Goal: Task Accomplishment & Management: Use online tool/utility

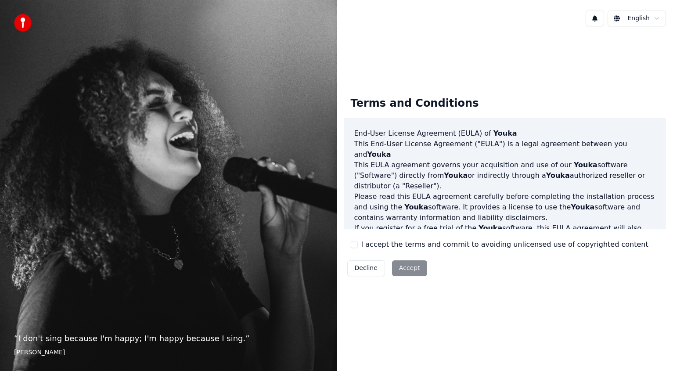
click at [344, 242] on label "I accept the terms and commit to avoiding unlicensed use of copyrighted content" at bounding box center [504, 244] width 287 height 11
click at [344, 242] on button "I accept the terms and commit to avoiding unlicensed use of copyrighted content" at bounding box center [354, 244] width 7 height 7
click at [344, 246] on button "Accept" at bounding box center [409, 268] width 35 height 16
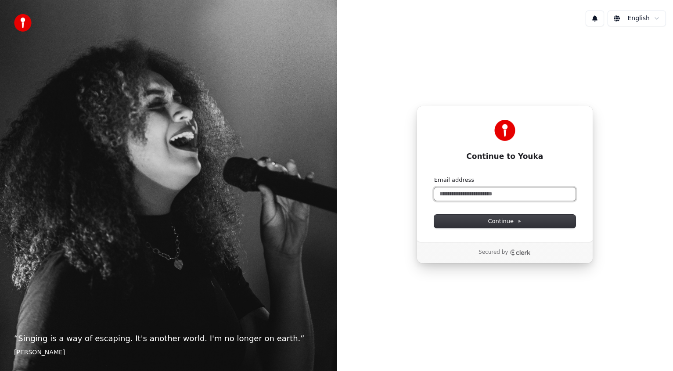
click at [344, 197] on input "Email address" at bounding box center [504, 194] width 141 height 13
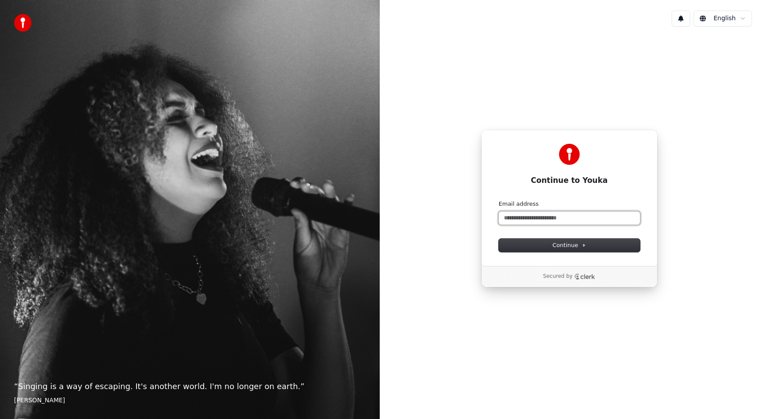
click at [344, 217] on input "Email address" at bounding box center [569, 217] width 141 height 13
click at [344, 221] on input "Email address" at bounding box center [569, 217] width 141 height 13
click at [344, 200] on button "submit" at bounding box center [499, 200] width 0 height 0
type input "**********"
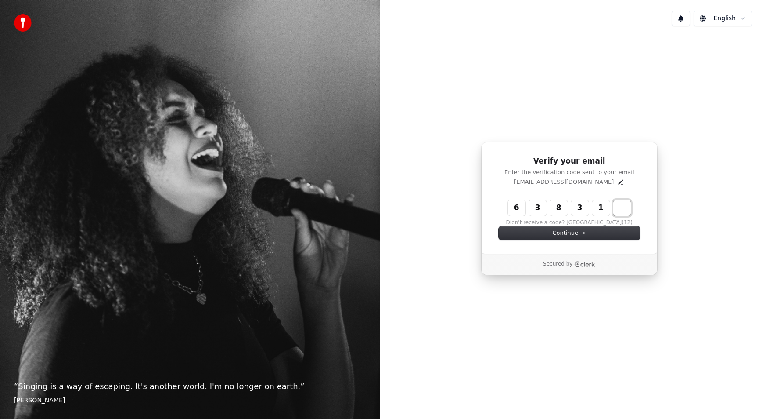
type input "******"
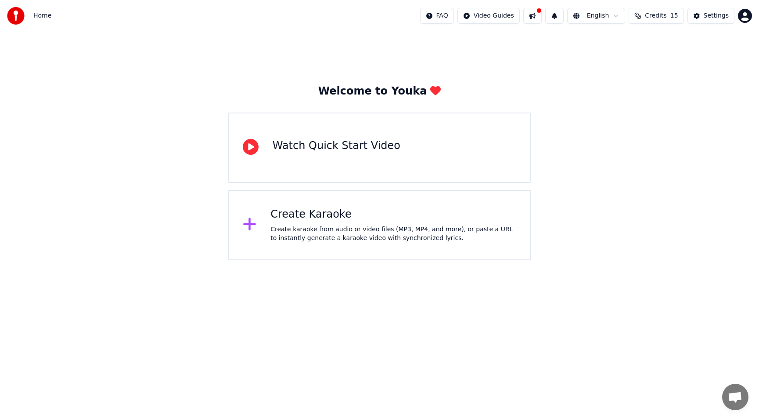
click at [609, 172] on div "Welcome to Youka Watch Quick Start Video Create Karaoke Create karaoke from aud…" at bounding box center [379, 146] width 759 height 228
click at [367, 222] on div "Create Karaoke Create karaoke from audio or video files (MP3, MP4, and more), o…" at bounding box center [394, 224] width 246 height 35
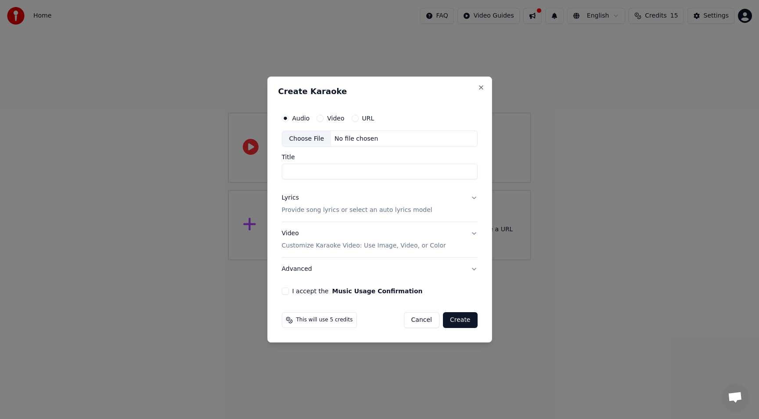
click at [357, 118] on div "URL" at bounding box center [363, 118] width 23 height 7
click at [354, 118] on button "URL" at bounding box center [355, 118] width 7 height 7
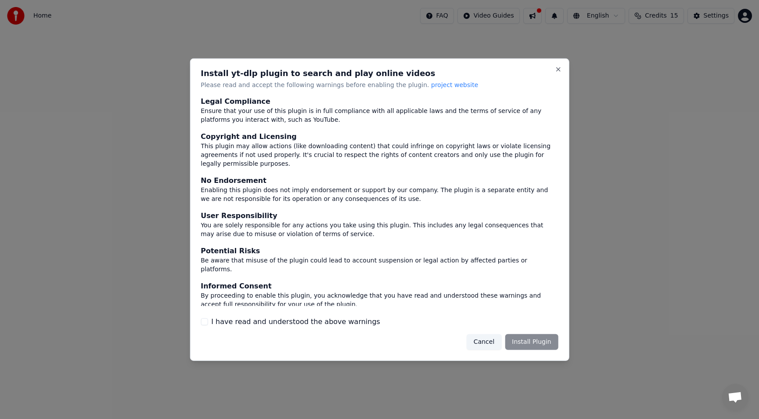
click at [252, 316] on label "I have read and understood the above warnings" at bounding box center [295, 321] width 169 height 11
click at [208, 318] on button "I have read and understood the above warnings" at bounding box center [204, 321] width 7 height 7
click at [547, 336] on button "Install Plugin" at bounding box center [531, 342] width 53 height 16
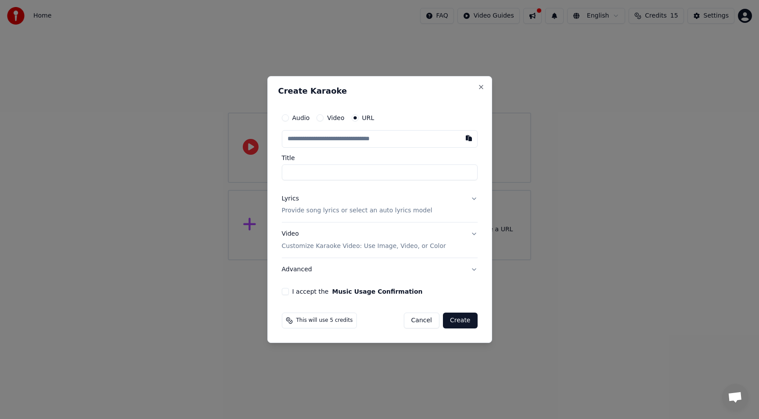
paste input "**********"
type input "**********"
click at [464, 207] on button "Lyrics Provide song lyrics or select an auto lyrics model" at bounding box center [380, 204] width 196 height 35
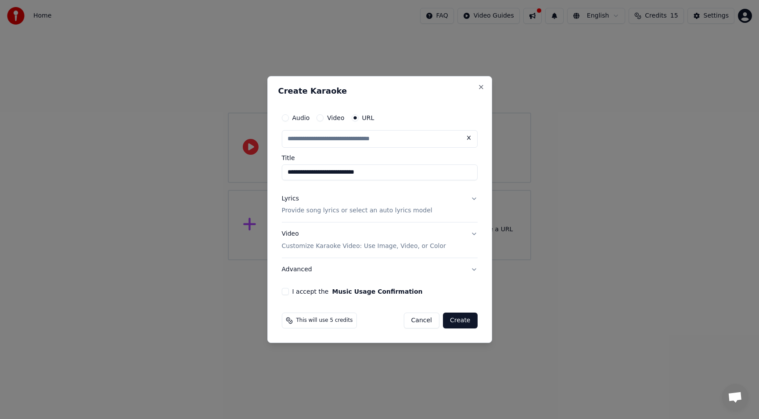
type input "**********"
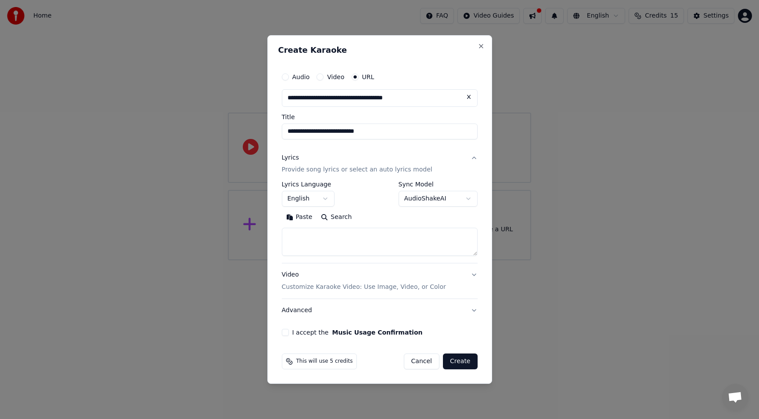
click at [327, 198] on body "**********" at bounding box center [379, 130] width 759 height 260
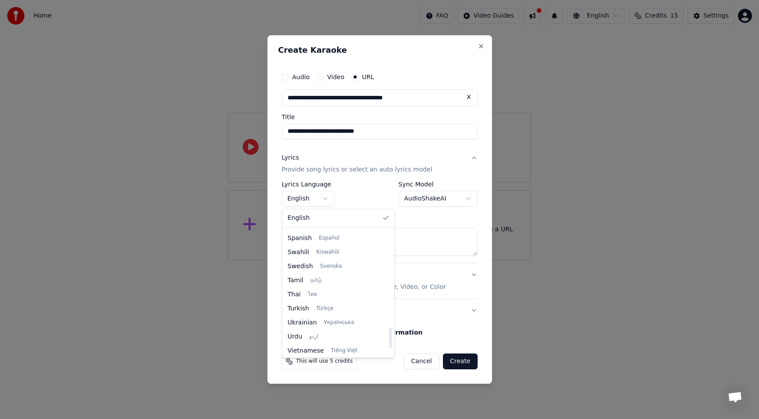
scroll to position [674, 0]
select select "**"
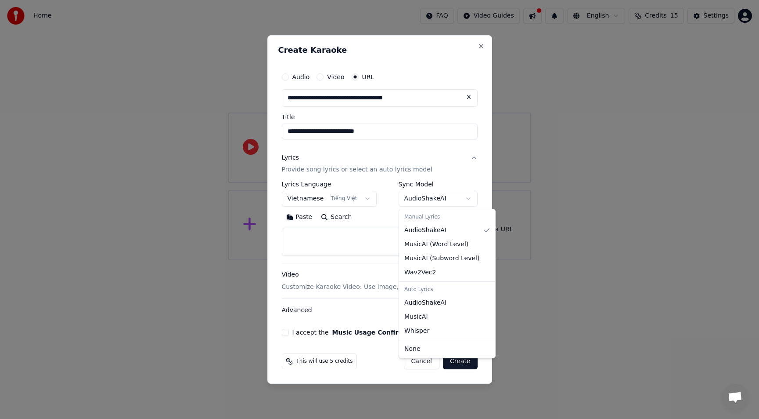
click at [445, 199] on body "**********" at bounding box center [379, 130] width 759 height 260
click at [450, 193] on body "**********" at bounding box center [379, 130] width 759 height 260
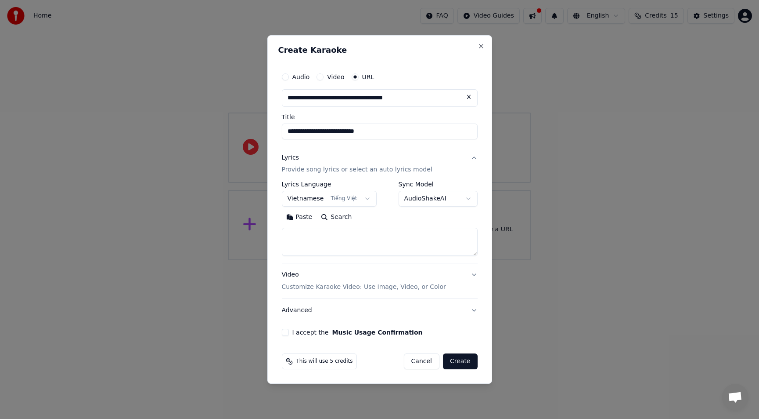
click at [321, 216] on button "Search" at bounding box center [337, 217] width 40 height 14
click at [307, 220] on button "Paste" at bounding box center [299, 217] width 35 height 14
type textarea "**********"
click at [396, 233] on textarea "**********" at bounding box center [380, 242] width 196 height 28
click at [469, 273] on button "Video Customize Karaoke Video: Use Image, Video, or Color" at bounding box center [380, 281] width 196 height 35
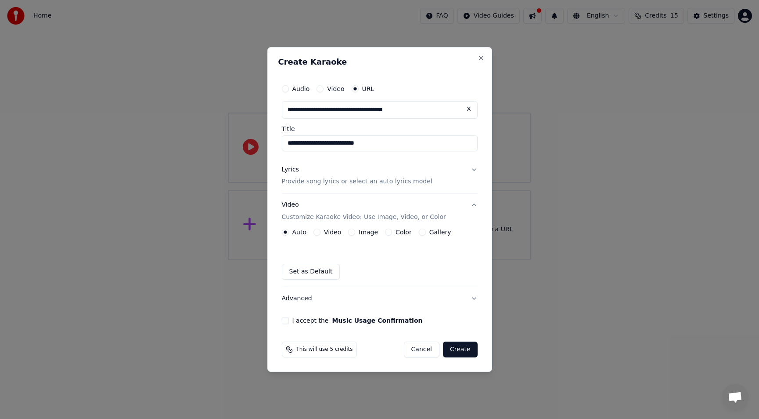
click at [316, 232] on button "Video" at bounding box center [317, 231] width 7 height 7
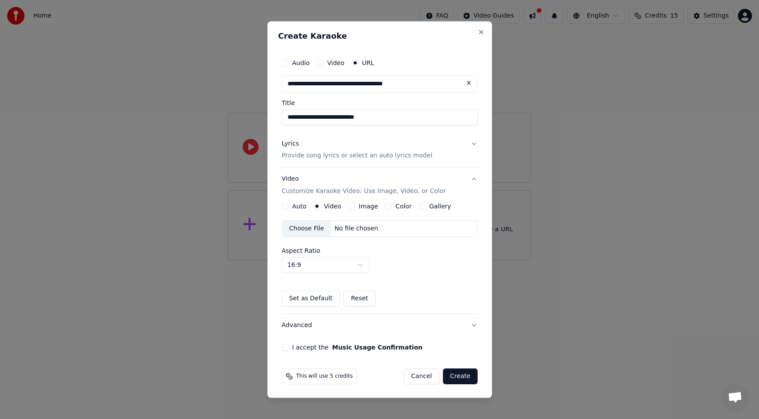
click at [331, 233] on div "No file chosen" at bounding box center [356, 228] width 51 height 9
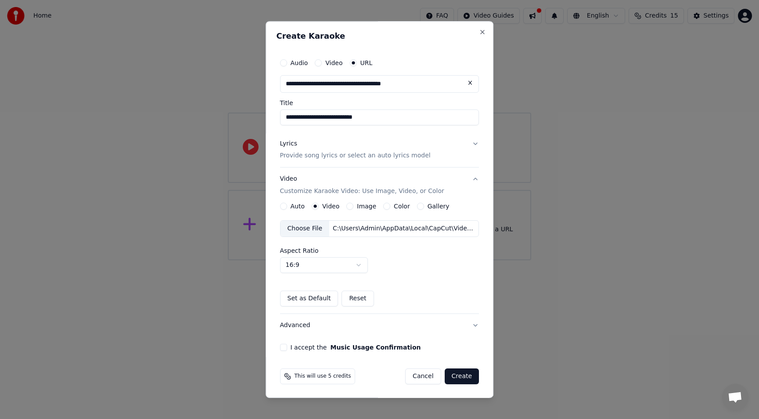
click at [480, 293] on div "**********" at bounding box center [380, 209] width 228 height 377
click at [455, 148] on button "Lyrics Provide song lyrics or select an auto lyrics model" at bounding box center [379, 149] width 199 height 35
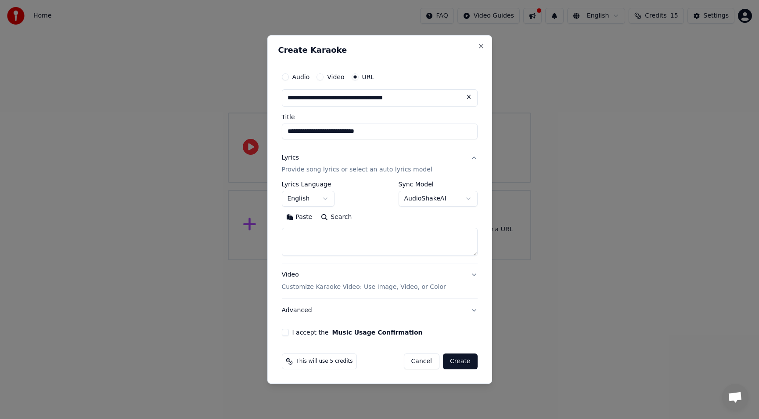
click at [309, 219] on button "Paste" at bounding box center [299, 217] width 35 height 14
type textarea "**********"
click at [385, 240] on textarea "**********" at bounding box center [380, 242] width 196 height 28
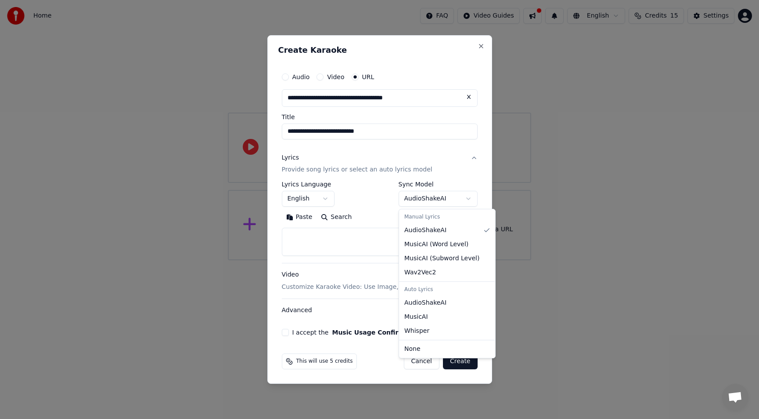
click at [437, 202] on body "**********" at bounding box center [379, 130] width 759 height 260
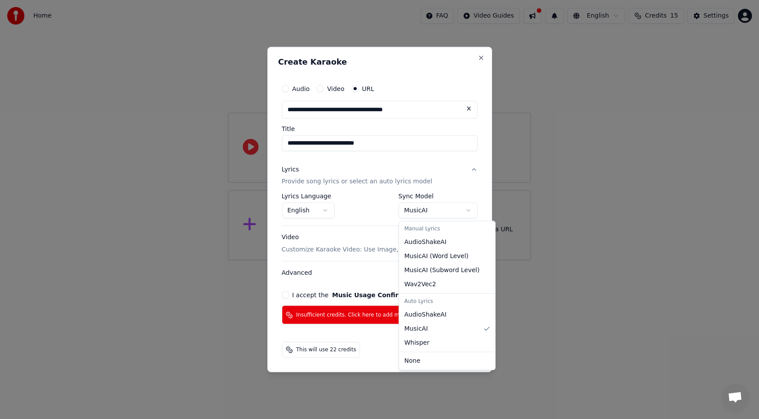
click at [439, 212] on body "**********" at bounding box center [379, 130] width 759 height 260
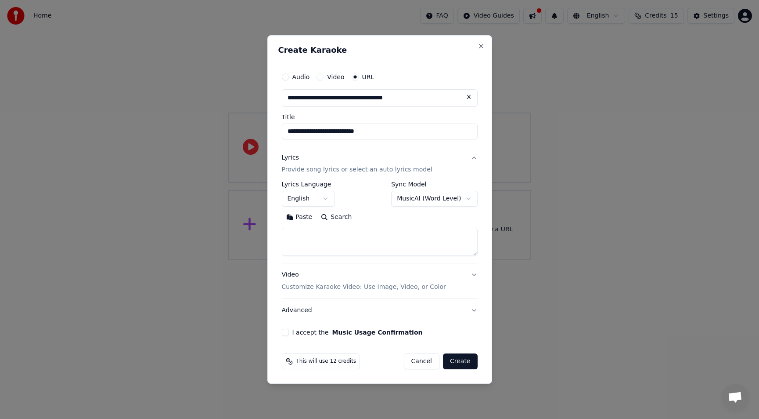
click at [334, 220] on button "Search" at bounding box center [337, 217] width 40 height 14
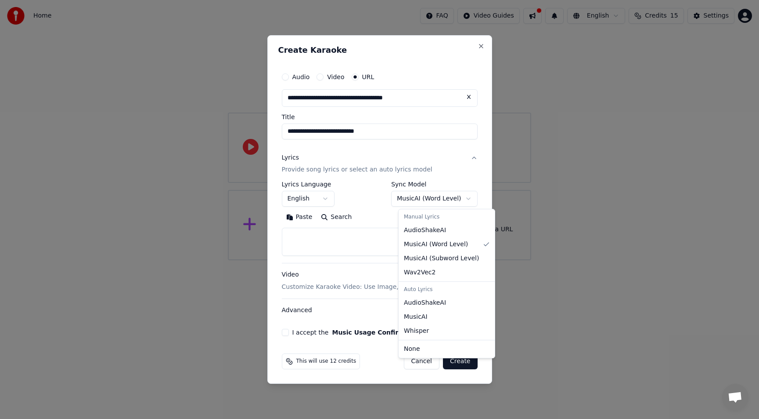
click at [422, 199] on body "**********" at bounding box center [379, 130] width 759 height 260
select select "**********"
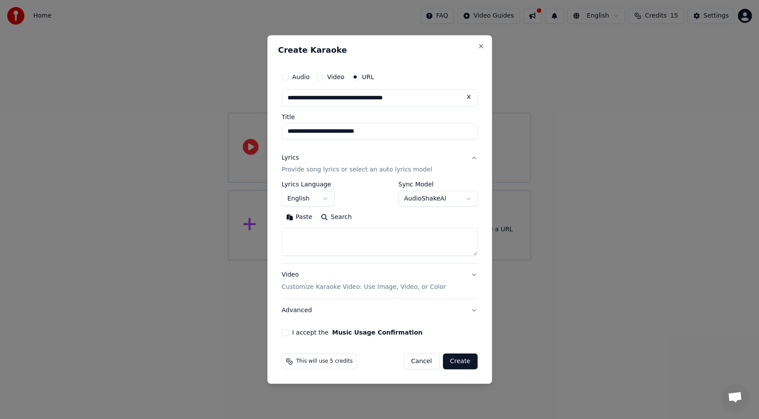
click at [315, 196] on body "**********" at bounding box center [379, 130] width 759 height 260
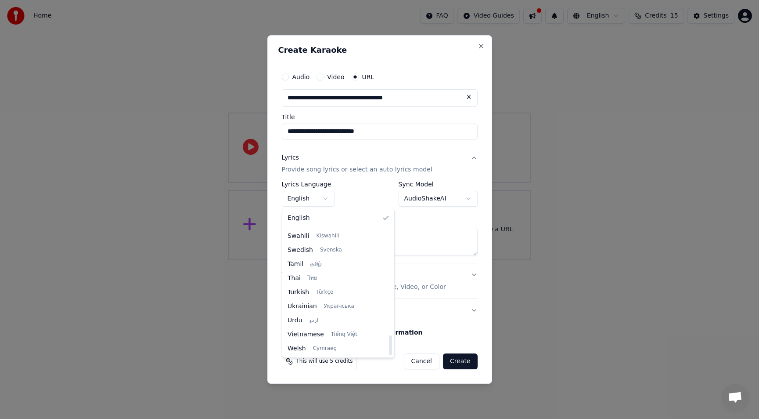
select select "**"
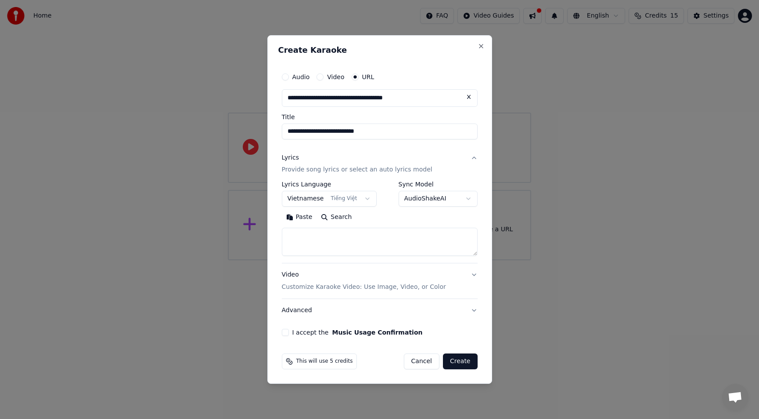
click at [366, 233] on textarea at bounding box center [380, 242] width 196 height 28
click at [325, 245] on textarea at bounding box center [380, 242] width 196 height 28
paste textarea "**********"
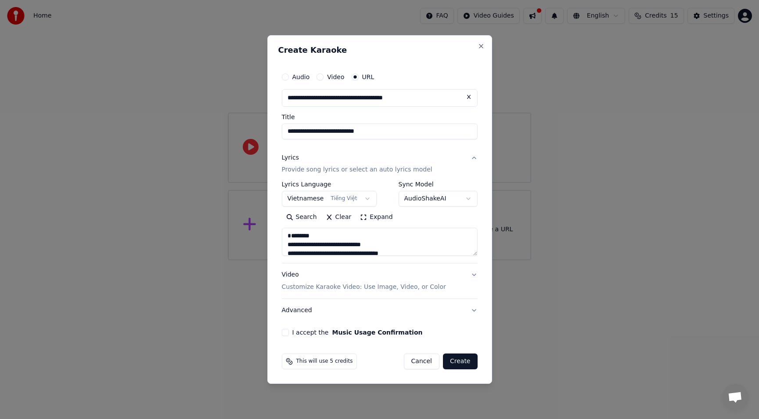
drag, startPoint x: 323, startPoint y: 232, endPoint x: 284, endPoint y: 235, distance: 39.2
click at [284, 235] on textarea "**********" at bounding box center [380, 242] width 196 height 28
click at [306, 236] on textarea "**********" at bounding box center [380, 242] width 196 height 28
drag, startPoint x: 317, startPoint y: 244, endPoint x: 253, endPoint y: 231, distance: 65.5
click at [253, 231] on body "**********" at bounding box center [379, 130] width 759 height 260
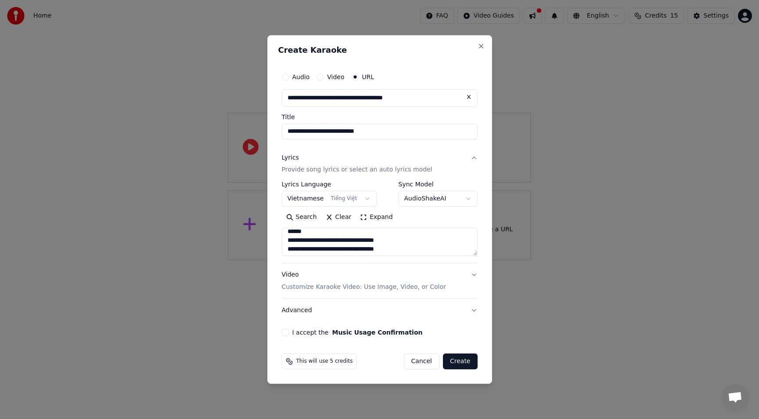
scroll to position [44, 0]
drag, startPoint x: 324, startPoint y: 237, endPoint x: 279, endPoint y: 238, distance: 44.4
click at [279, 238] on div "**********" at bounding box center [379, 202] width 203 height 275
drag, startPoint x: 319, startPoint y: 236, endPoint x: 281, endPoint y: 236, distance: 38.2
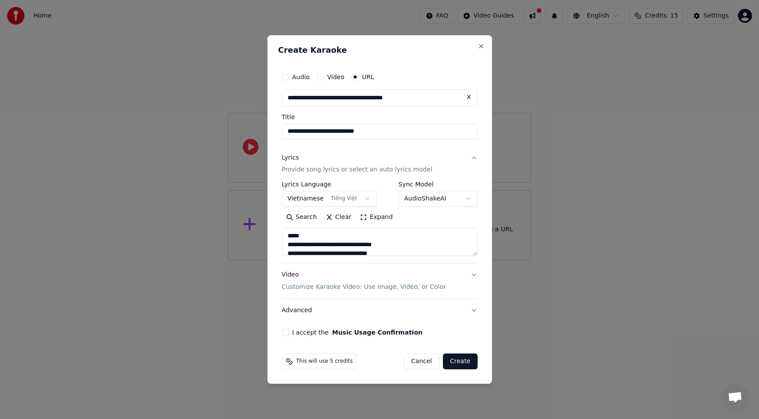
click at [281, 236] on div "**********" at bounding box center [379, 202] width 203 height 275
drag, startPoint x: 323, startPoint y: 250, endPoint x: 296, endPoint y: 246, distance: 27.5
click at [296, 246] on textarea "**********" at bounding box center [380, 242] width 196 height 28
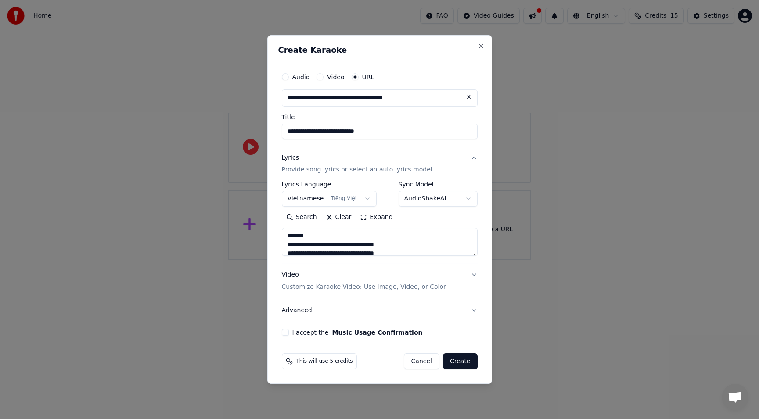
drag, startPoint x: 311, startPoint y: 238, endPoint x: 287, endPoint y: 236, distance: 24.6
click at [287, 236] on textarea "**********" at bounding box center [380, 242] width 196 height 28
click at [325, 242] on textarea "**********" at bounding box center [380, 242] width 196 height 28
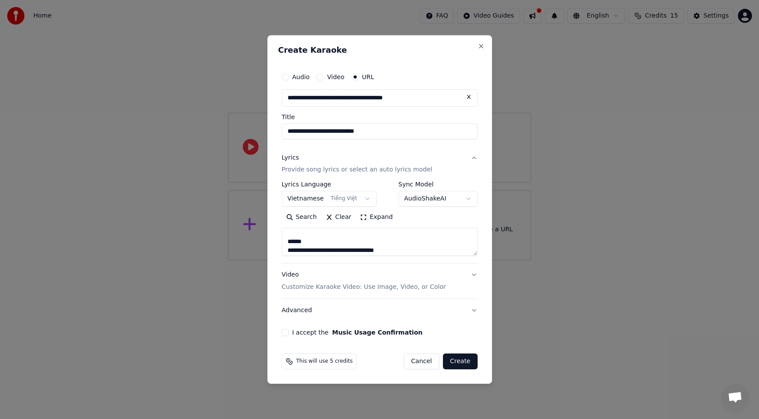
click at [325, 242] on textarea "**********" at bounding box center [380, 242] width 196 height 28
type textarea "**********"
click at [473, 277] on button "Video Customize Karaoke Video: Use Image, Video, or Color" at bounding box center [380, 281] width 196 height 35
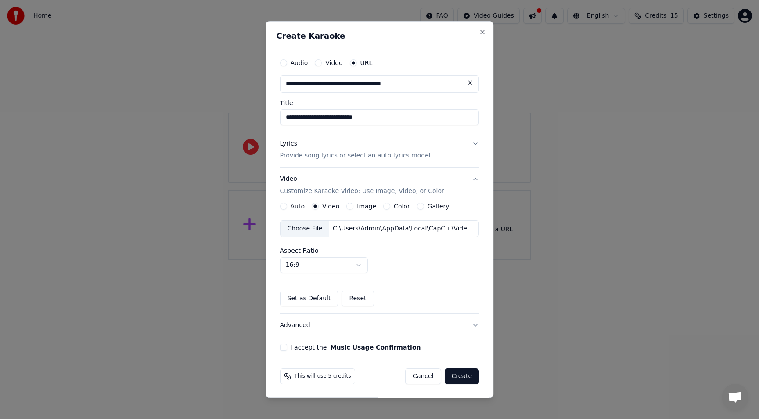
scroll to position [1, 0]
click at [465, 324] on button "Advanced" at bounding box center [379, 324] width 199 height 23
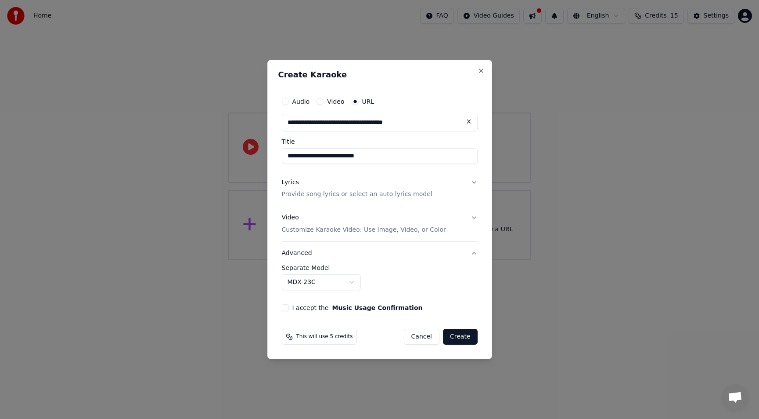
click at [323, 260] on body "**********" at bounding box center [379, 130] width 759 height 260
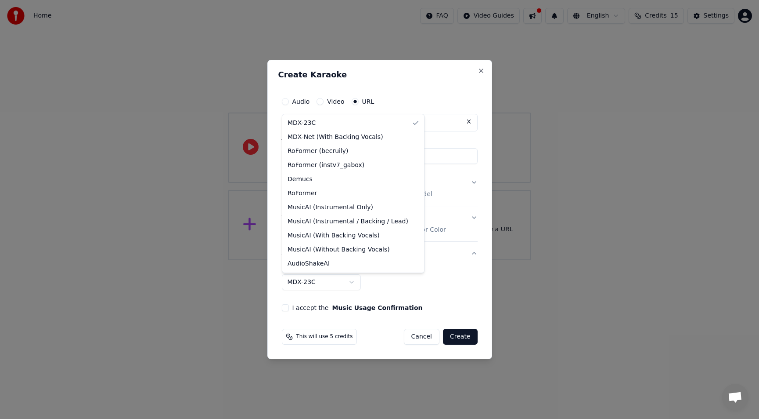
click at [372, 260] on body "**********" at bounding box center [379, 130] width 759 height 260
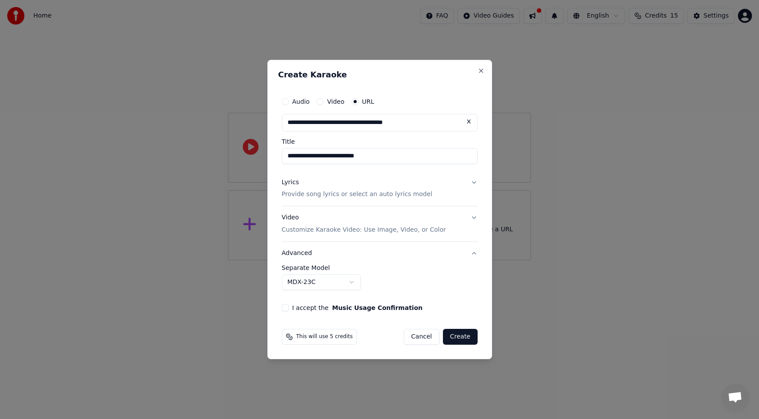
click at [292, 307] on div "I accept the Music Usage Confirmation" at bounding box center [380, 307] width 196 height 7
click at [282, 309] on button "I accept the Music Usage Confirmation" at bounding box center [285, 307] width 7 height 7
click at [458, 332] on button "Create" at bounding box center [460, 337] width 35 height 16
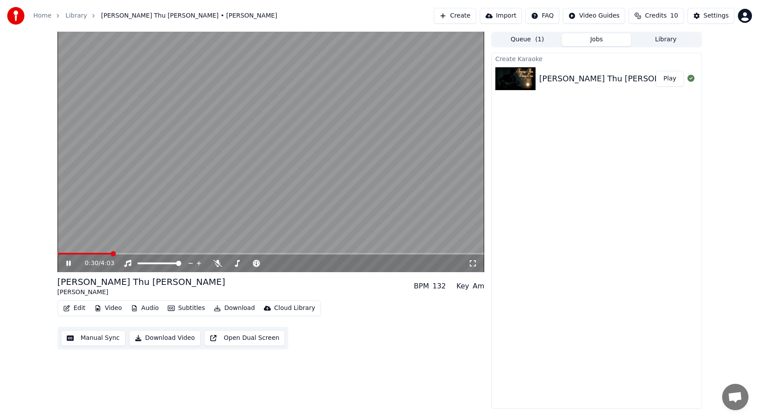
click at [471, 264] on icon at bounding box center [473, 263] width 9 height 7
click at [254, 266] on span at bounding box center [253, 262] width 5 height 5
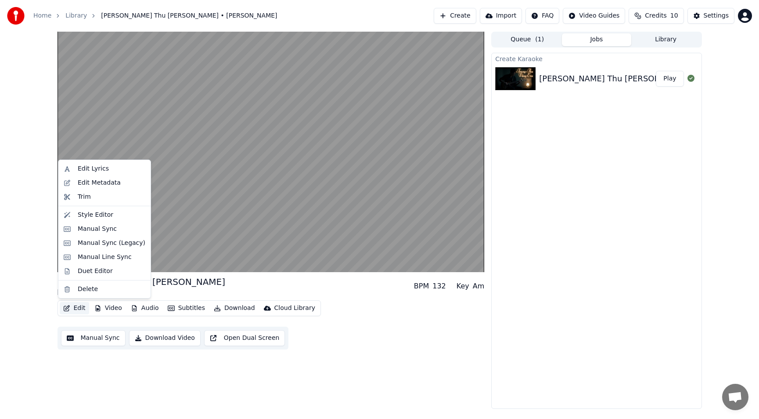
click at [77, 308] on button "Edit" at bounding box center [74, 308] width 29 height 12
click at [103, 171] on div "Edit Lyrics" at bounding box center [93, 168] width 31 height 9
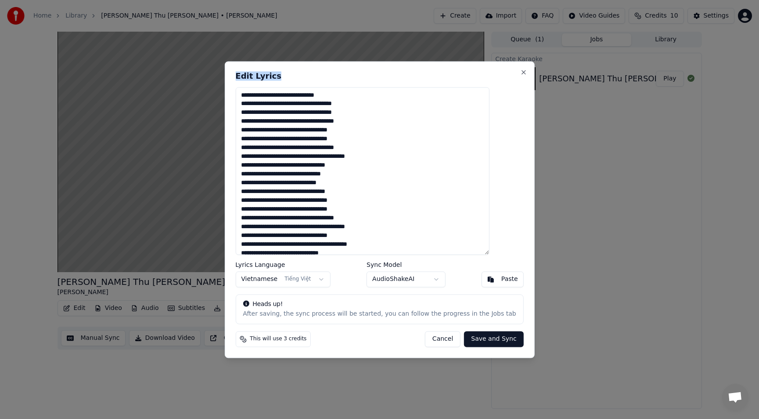
drag, startPoint x: 354, startPoint y: 72, endPoint x: 369, endPoint y: 97, distance: 29.4
click at [368, 95] on div "**********" at bounding box center [379, 209] width 310 height 296
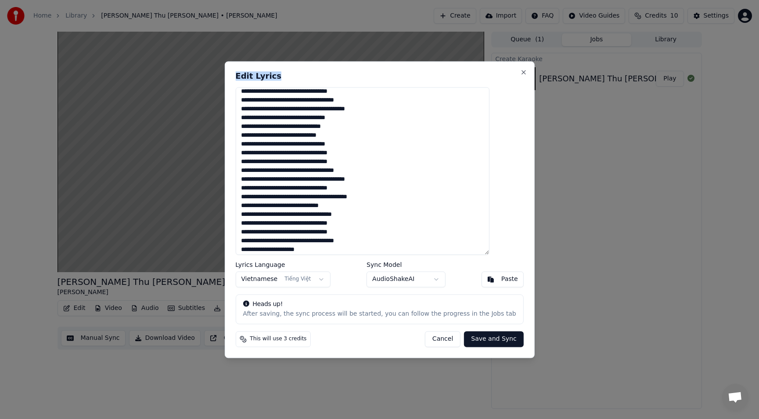
scroll to position [51, 0]
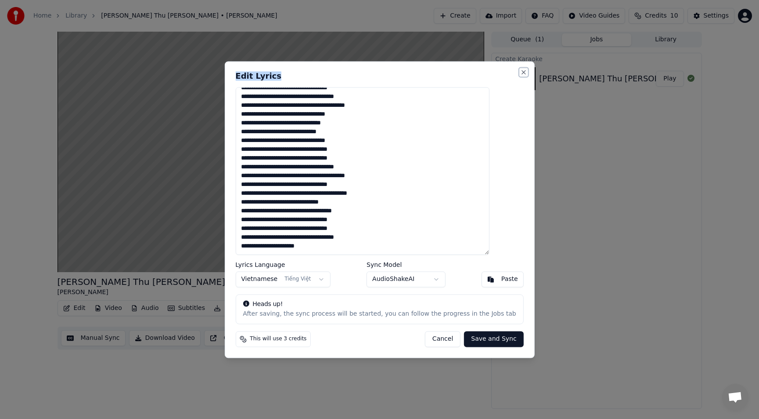
click at [520, 74] on button "Close" at bounding box center [523, 72] width 7 height 7
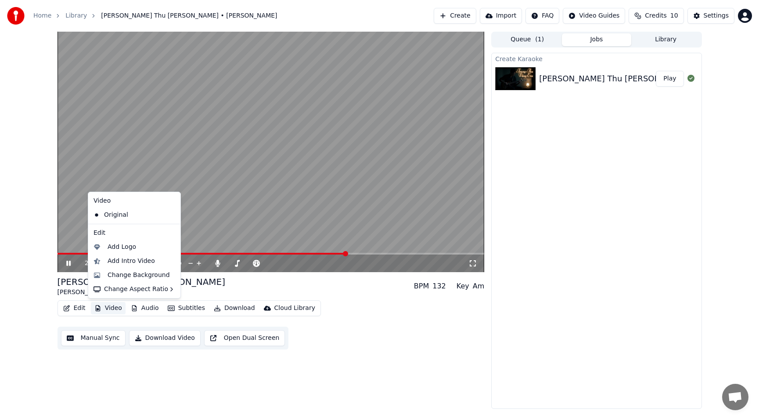
click at [113, 309] on button "Video" at bounding box center [108, 308] width 35 height 12
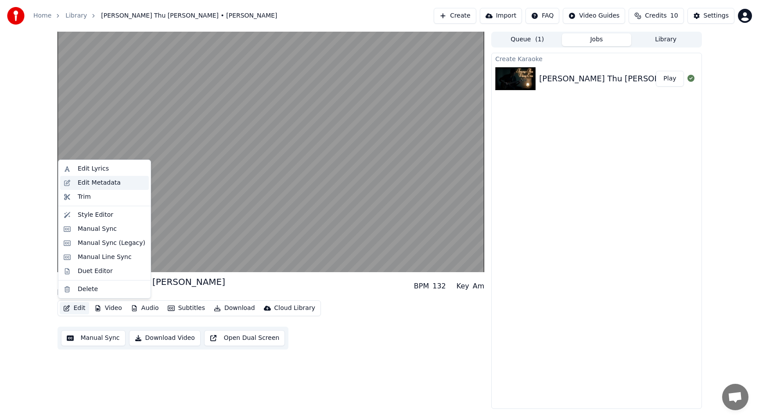
click at [89, 183] on div "Edit Metadata" at bounding box center [99, 182] width 43 height 9
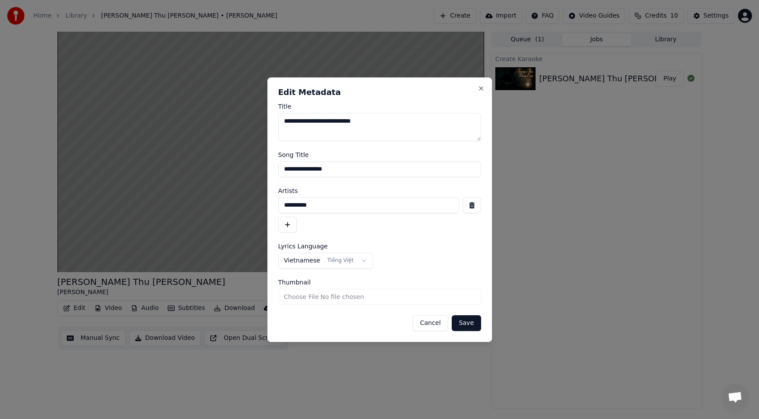
click at [359, 203] on input "**********" at bounding box center [368, 205] width 181 height 16
click at [375, 233] on form "**********" at bounding box center [379, 216] width 203 height 227
click at [480, 90] on button "Close" at bounding box center [481, 88] width 7 height 7
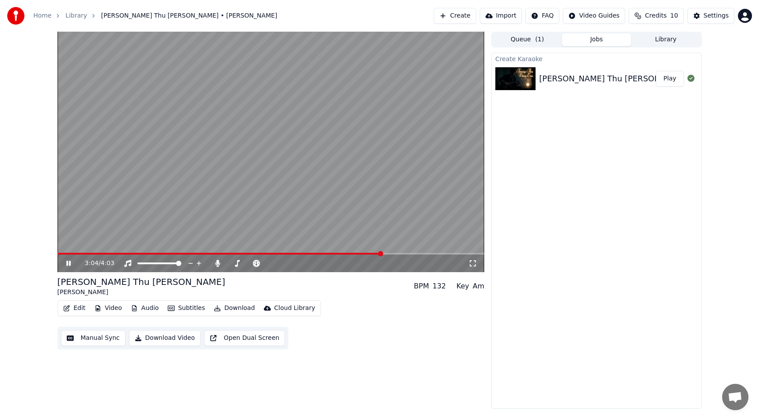
click at [535, 293] on div "Create Karaoke [PERSON_NAME] Thu [PERSON_NAME] - [PERSON_NAME] Play" at bounding box center [596, 231] width 210 height 356
click at [271, 260] on span at bounding box center [268, 262] width 5 height 5
click at [276, 266] on span at bounding box center [275, 262] width 5 height 5
click at [110, 253] on span at bounding box center [84, 254] width 53 height 2
click at [73, 263] on icon at bounding box center [75, 263] width 21 height 7
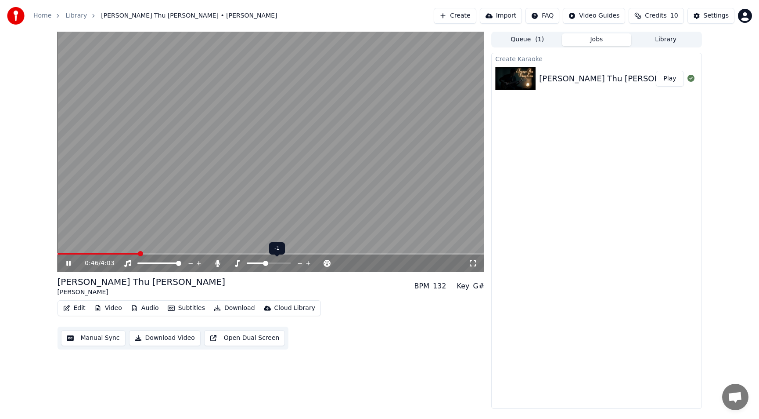
click at [266, 263] on span at bounding box center [265, 262] width 5 height 5
click at [281, 264] on span at bounding box center [278, 262] width 5 height 5
drag, startPoint x: 288, startPoint y: 260, endPoint x: 302, endPoint y: 261, distance: 14.1
click at [302, 261] on div at bounding box center [296, 263] width 71 height 9
click at [310, 264] on span at bounding box center [307, 262] width 5 height 5
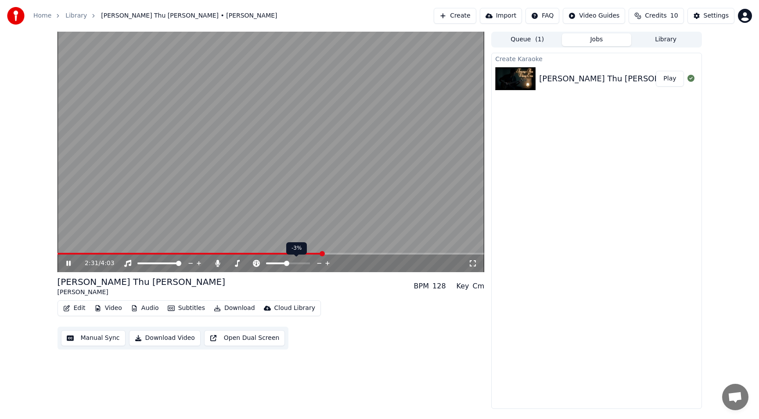
click at [287, 264] on span at bounding box center [286, 262] width 5 height 5
click at [289, 264] on span at bounding box center [288, 262] width 5 height 5
click at [286, 265] on span at bounding box center [286, 262] width 5 height 5
click at [288, 266] on span at bounding box center [287, 262] width 5 height 5
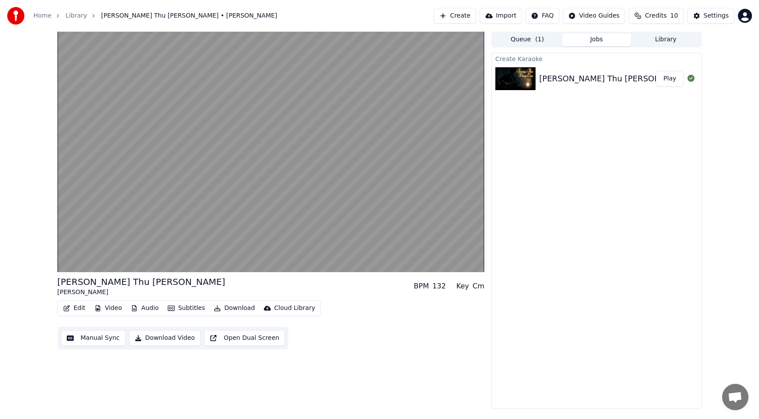
click at [77, 310] on button "Edit" at bounding box center [74, 308] width 29 height 12
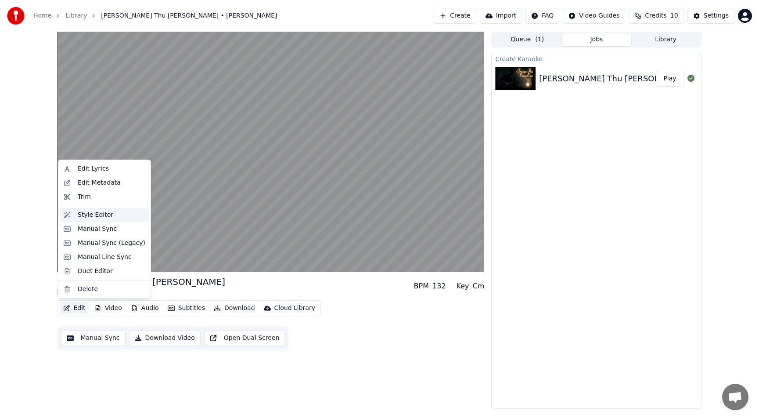
click at [93, 218] on div "Style Editor" at bounding box center [96, 214] width 36 height 9
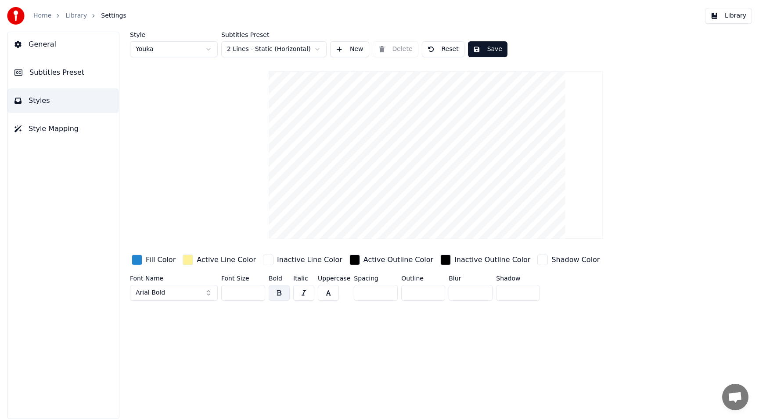
click at [433, 120] on video at bounding box center [436, 154] width 334 height 167
click at [66, 126] on span "Style Mapping" at bounding box center [54, 128] width 50 height 11
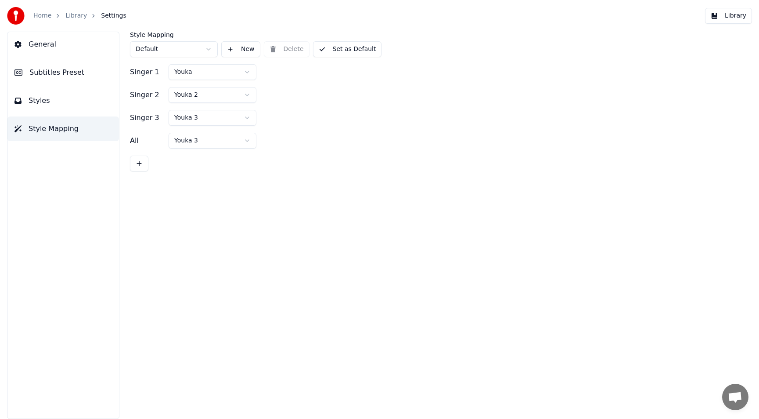
click at [72, 105] on button "Styles" at bounding box center [63, 100] width 112 height 25
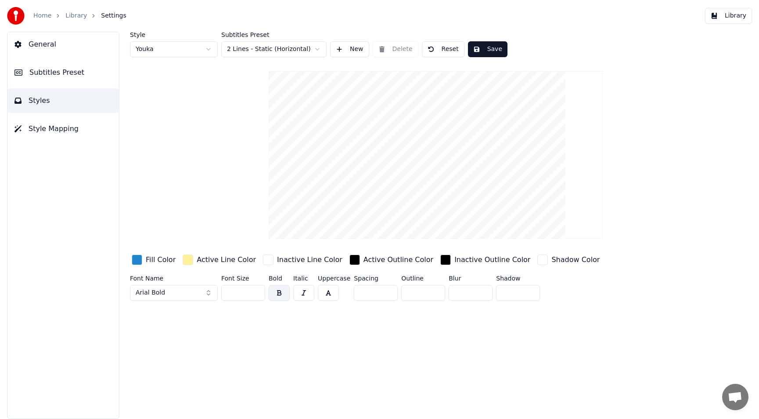
click at [85, 70] on button "Subtitles Preset" at bounding box center [63, 72] width 112 height 25
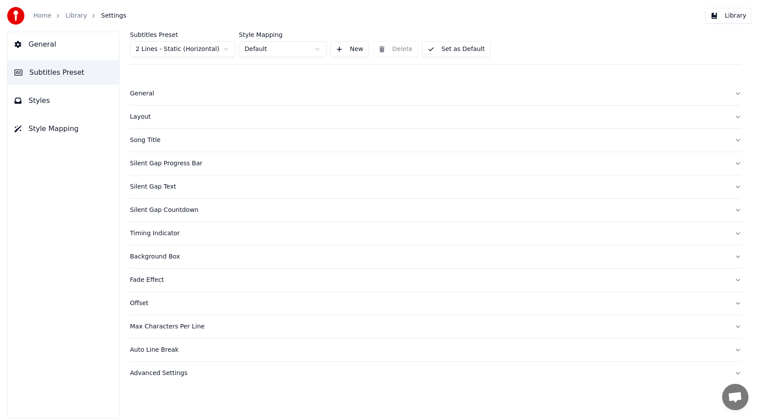
click at [80, 50] on button "General" at bounding box center [63, 44] width 112 height 25
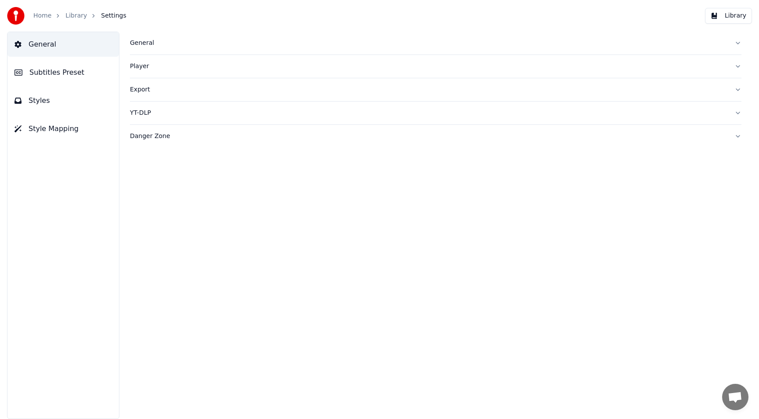
click at [71, 97] on button "Styles" at bounding box center [63, 100] width 112 height 25
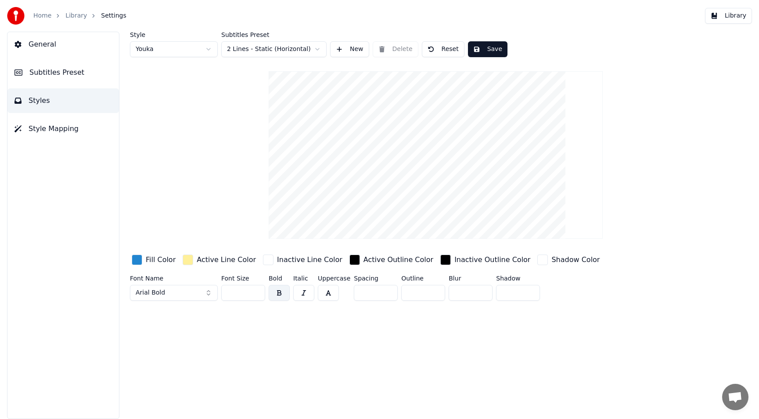
click at [438, 148] on video at bounding box center [436, 154] width 334 height 167
click at [184, 286] on button "Arial Bold" at bounding box center [174, 293] width 88 height 16
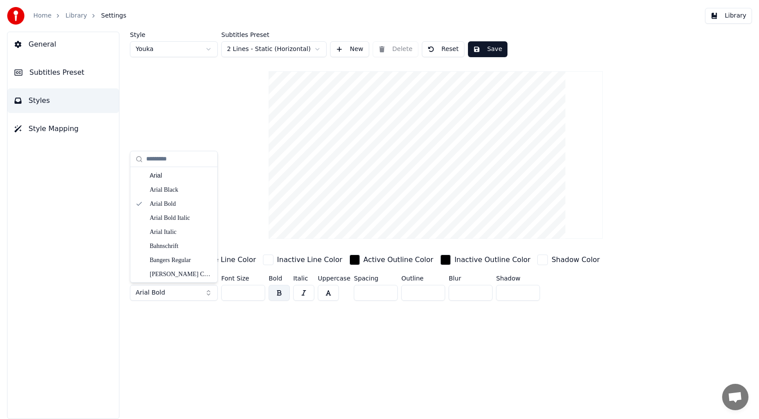
click at [186, 290] on button "Arial Bold" at bounding box center [174, 293] width 88 height 16
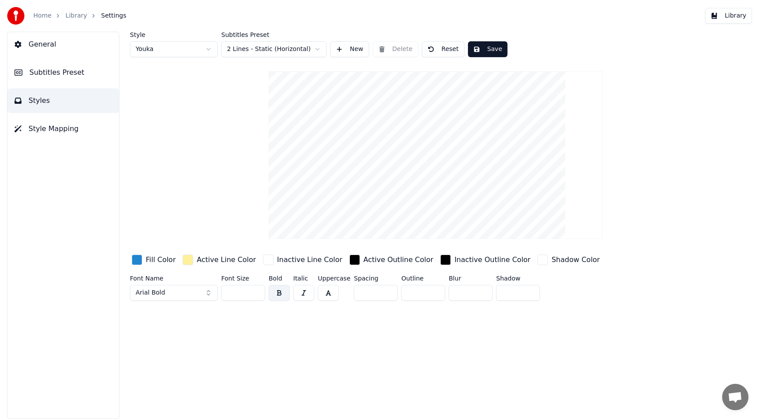
click at [186, 290] on button "Arial Bold" at bounding box center [174, 293] width 88 height 16
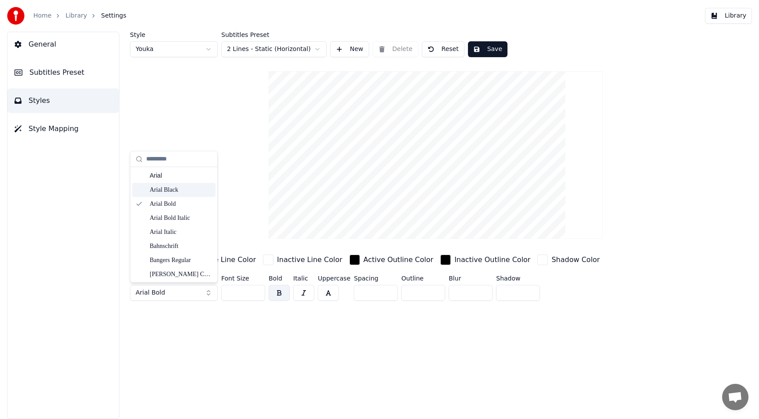
click at [169, 190] on div "Arial Black" at bounding box center [181, 189] width 62 height 9
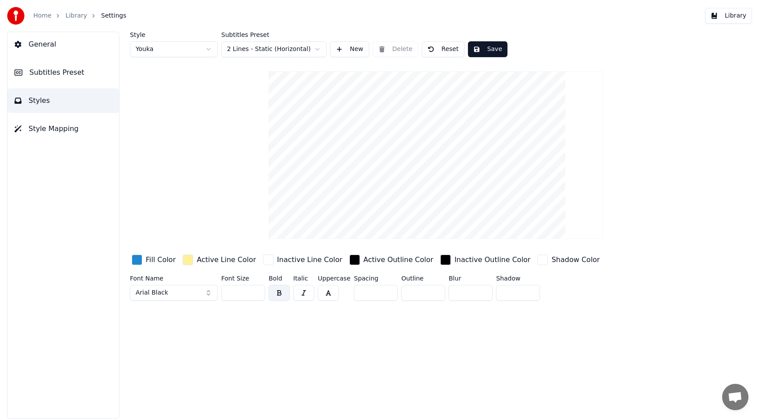
click at [186, 295] on button "Arial Black" at bounding box center [174, 293] width 88 height 16
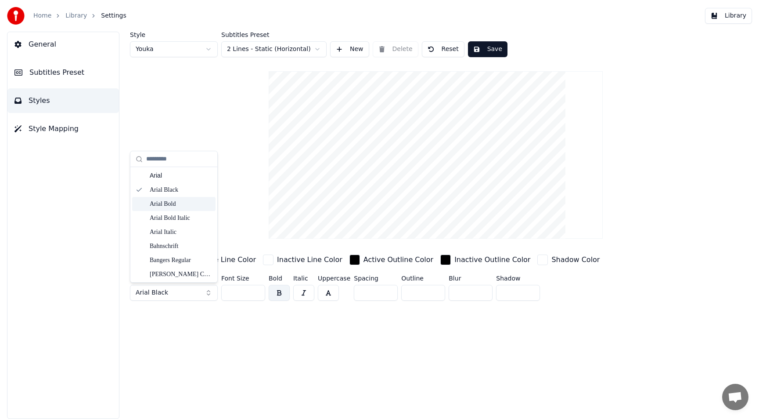
click at [172, 207] on div "Arial Bold" at bounding box center [181, 203] width 62 height 9
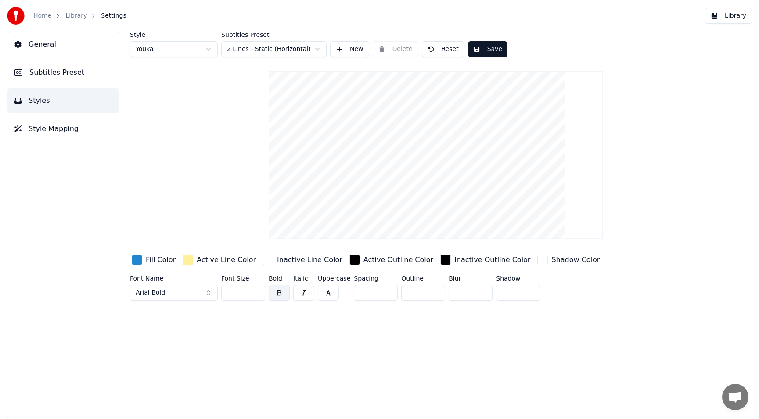
click at [174, 49] on html "Home Library Settings Library General Subtitles Preset Styles Style Mapping Sty…" at bounding box center [379, 209] width 759 height 419
click at [188, 47] on html "Home Library Settings Library General Subtitles Preset Styles Style Mapping Sty…" at bounding box center [379, 209] width 759 height 419
click at [190, 51] on html "Home Library Settings Library General Subtitles Preset Styles Style Mapping Sty…" at bounding box center [379, 209] width 759 height 419
click at [246, 46] on html "Home Library Settings Library General Subtitles Preset Styles Style Mapping Sty…" at bounding box center [379, 209] width 759 height 419
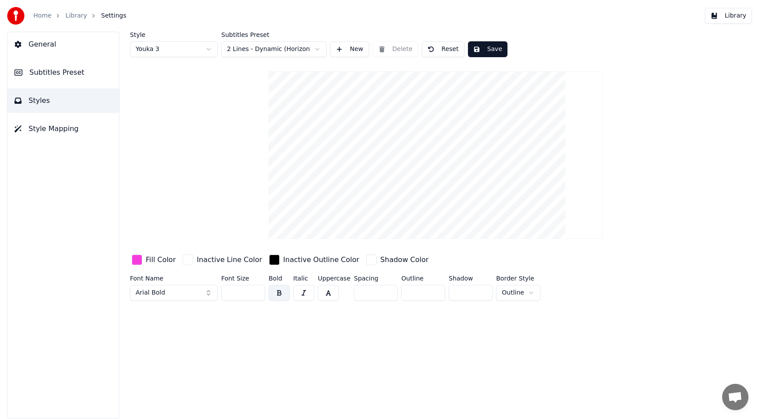
click at [274, 48] on html "Home Library Settings Library General Subtitles Preset Styles Style Mapping Sty…" at bounding box center [379, 209] width 759 height 419
click at [271, 47] on html "Home Library Settings Library General Subtitles Preset Styles Style Mapping Sty…" at bounding box center [379, 209] width 759 height 419
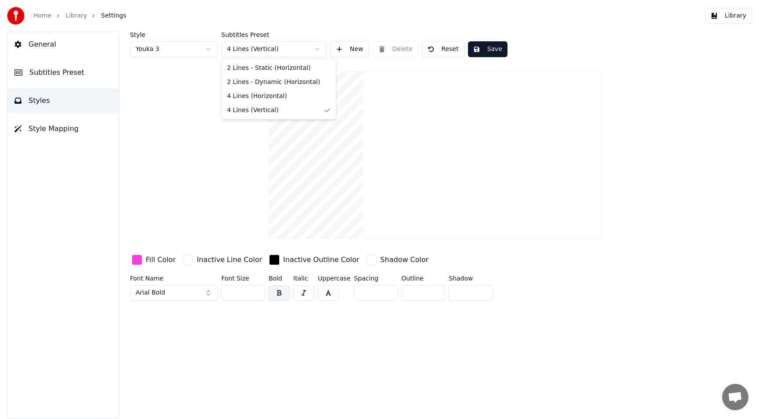
click at [267, 47] on html "Home Library Settings Library General Subtitles Preset Styles Style Mapping Sty…" at bounding box center [379, 209] width 759 height 419
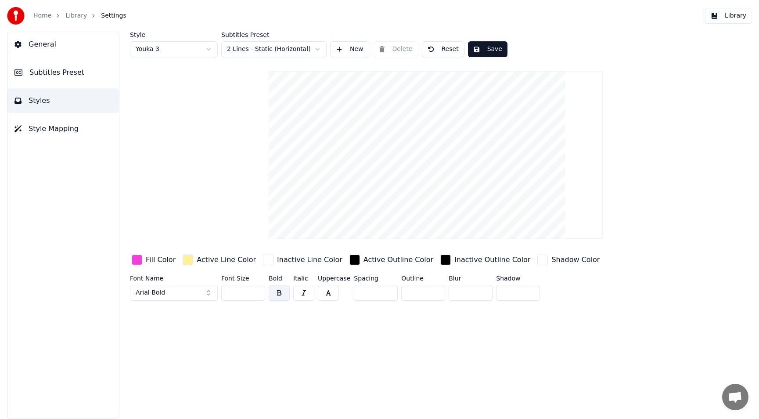
click at [169, 49] on html "Home Library Settings Library General Subtitles Preset Styles Style Mapping Sty…" at bounding box center [379, 209] width 759 height 419
click at [174, 42] on html "Home Library Settings Library General Subtitles Preset Styles Style Mapping Sty…" at bounding box center [379, 209] width 759 height 419
click at [174, 47] on html "Home Library Settings Library General Subtitles Preset Styles Style Mapping Sty…" at bounding box center [379, 209] width 759 height 419
click at [42, 79] on button "Subtitles Preset" at bounding box center [63, 72] width 112 height 25
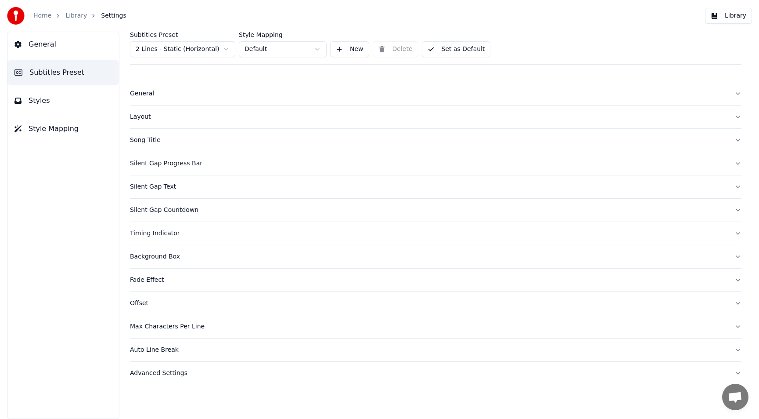
click at [152, 99] on button "General" at bounding box center [436, 93] width 612 height 23
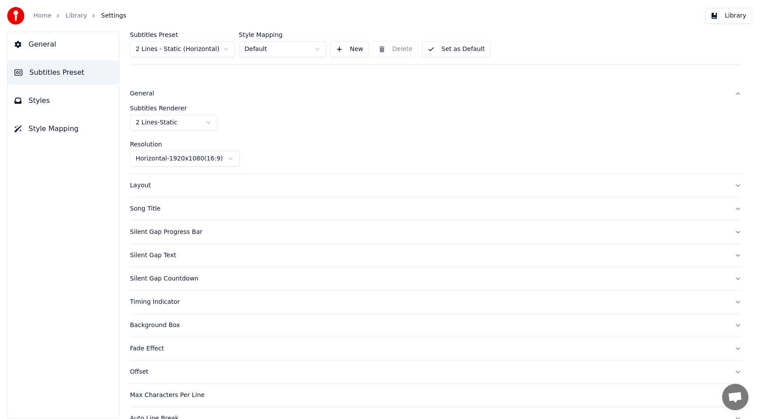
click at [152, 99] on button "General" at bounding box center [436, 93] width 612 height 23
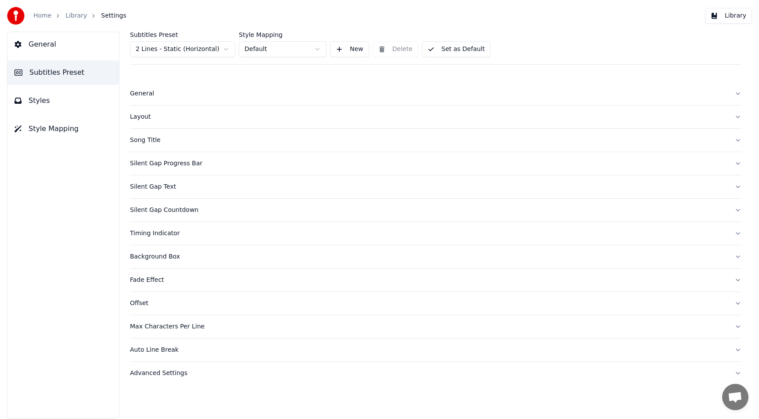
click at [148, 123] on button "Layout" at bounding box center [436, 116] width 612 height 23
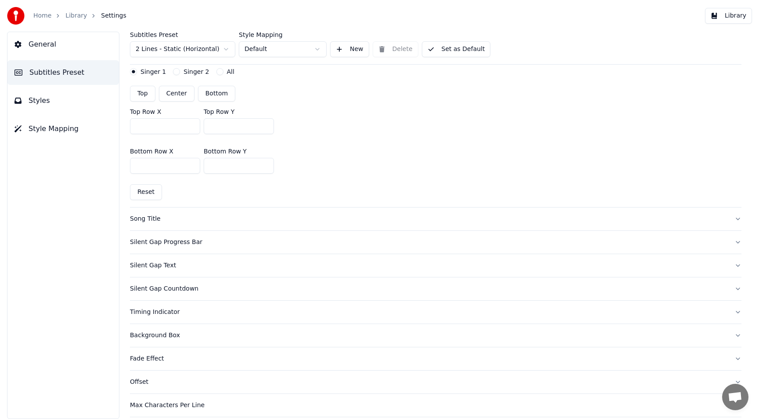
scroll to position [264, 0]
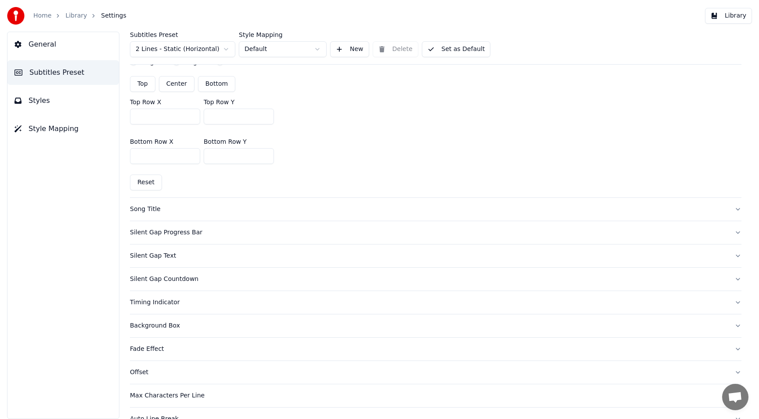
click at [155, 211] on div "Song Title" at bounding box center [429, 209] width 598 height 9
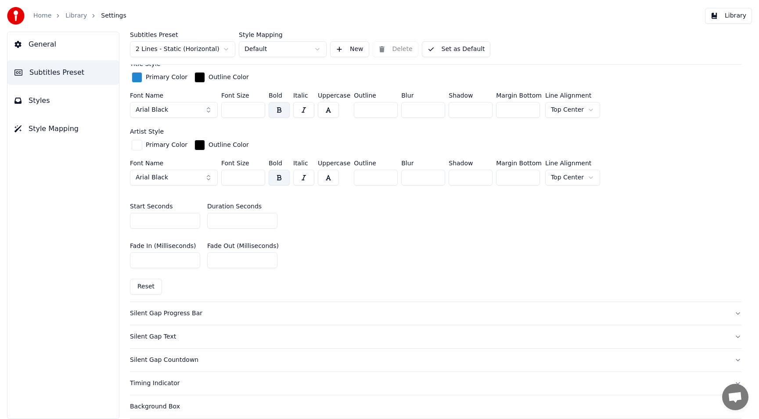
scroll to position [351, 0]
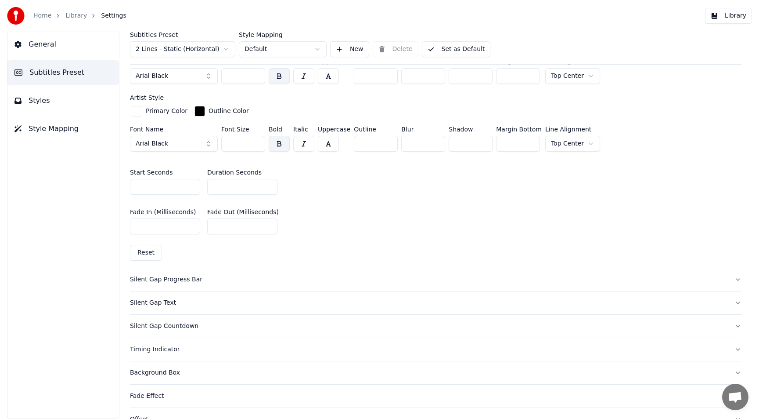
click at [162, 278] on div "Silent Gap Progress Bar" at bounding box center [429, 279] width 598 height 9
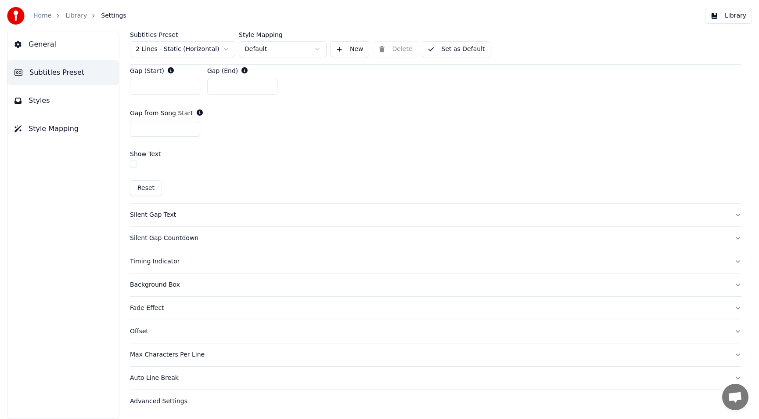
click at [155, 209] on button "Silent Gap Text" at bounding box center [436, 214] width 612 height 23
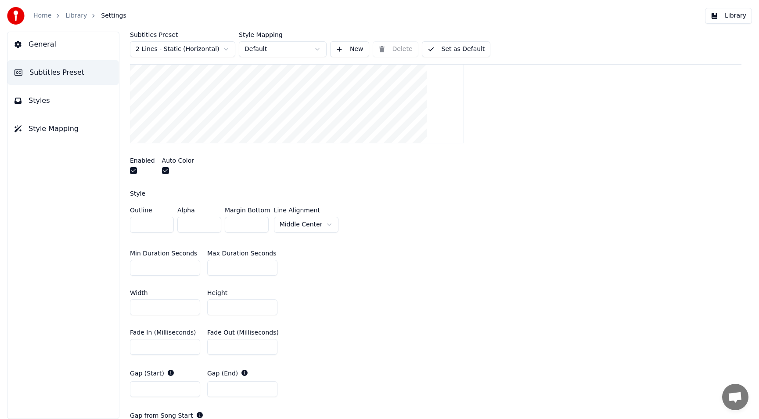
scroll to position [147, 0]
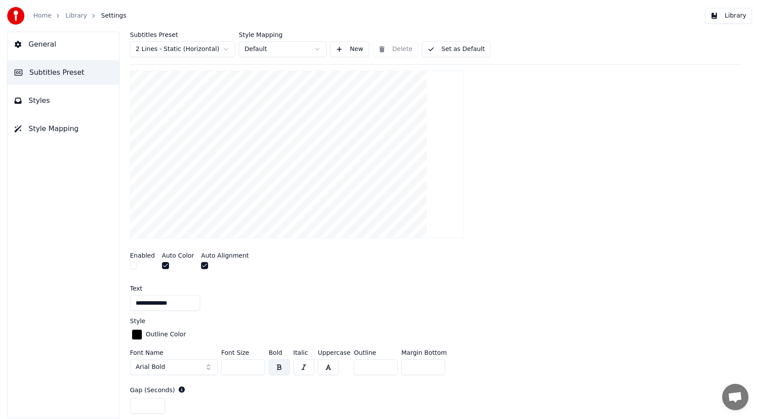
click at [137, 266] on button "button" at bounding box center [133, 265] width 7 height 7
click at [165, 265] on button "button" at bounding box center [165, 265] width 7 height 7
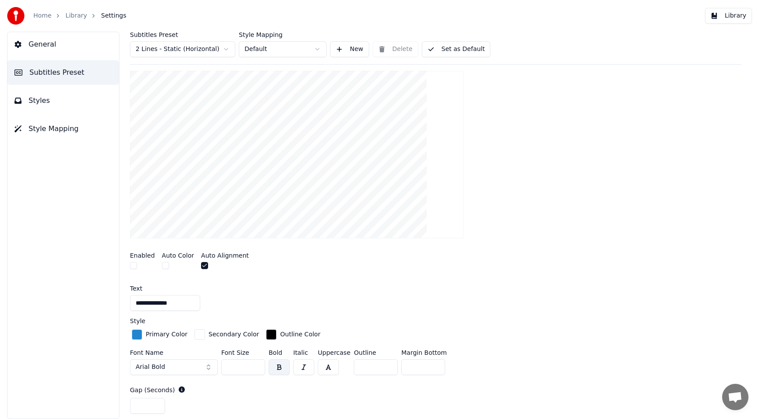
click at [165, 265] on button "button" at bounding box center [165, 265] width 7 height 7
click at [201, 264] on button "button" at bounding box center [204, 265] width 7 height 7
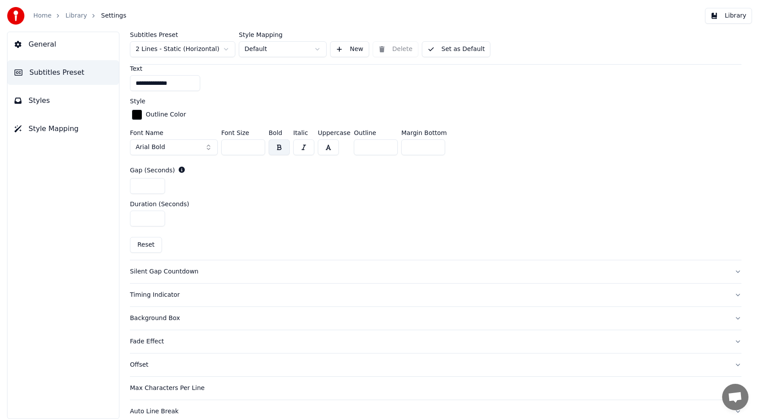
click at [183, 272] on div "Silent Gap Countdown" at bounding box center [429, 271] width 598 height 9
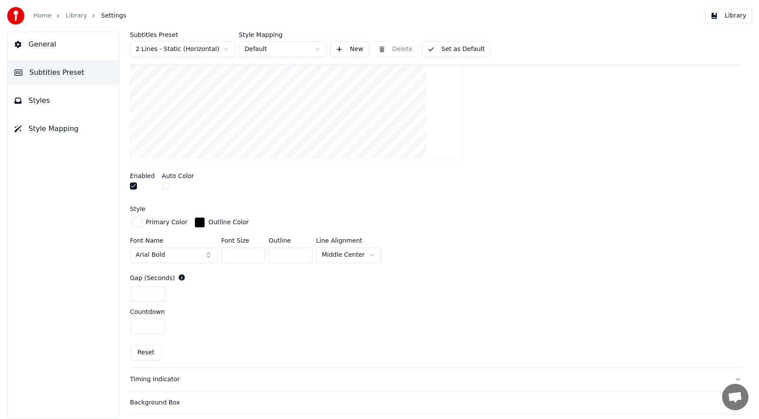
scroll to position [177, 0]
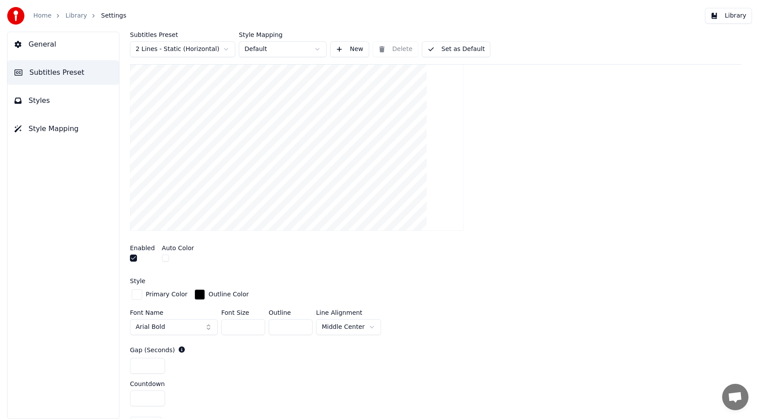
click at [162, 258] on button "button" at bounding box center [165, 257] width 7 height 7
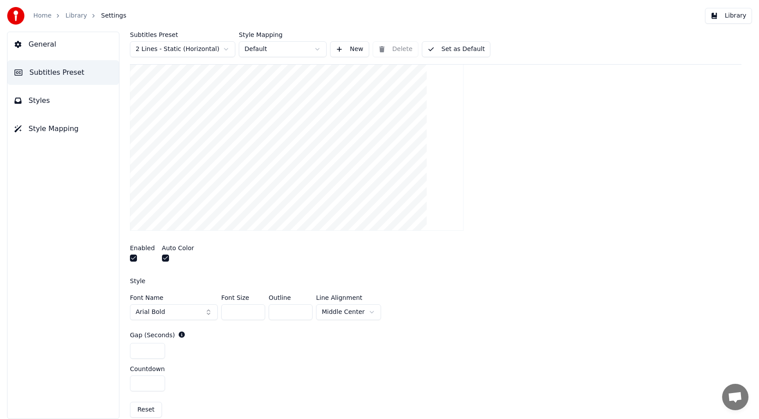
click at [162, 258] on button "button" at bounding box center [165, 257] width 7 height 7
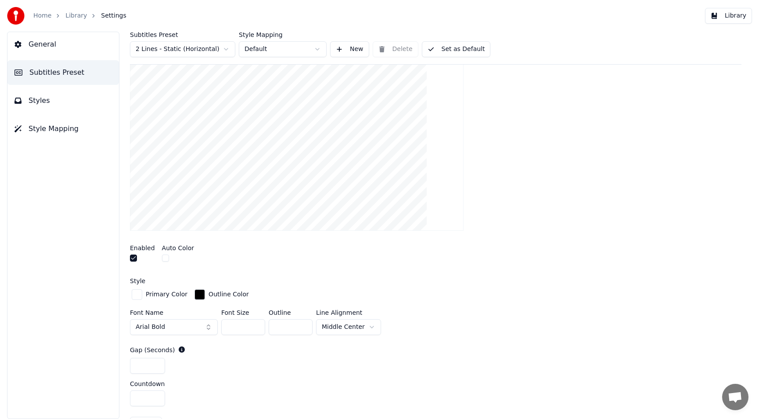
click at [162, 258] on button "button" at bounding box center [165, 257] width 7 height 7
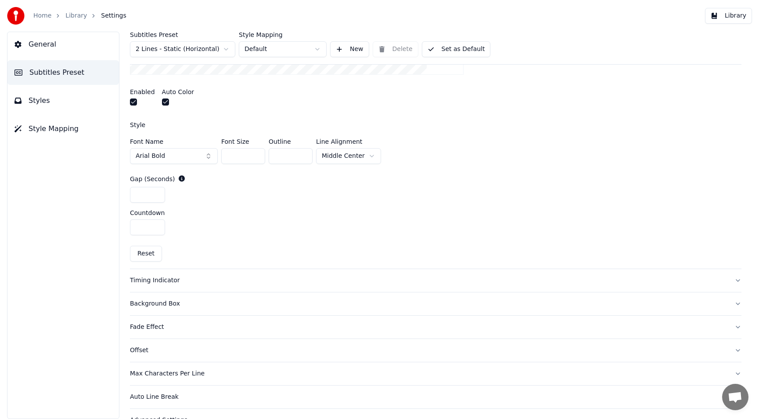
scroll to position [353, 0]
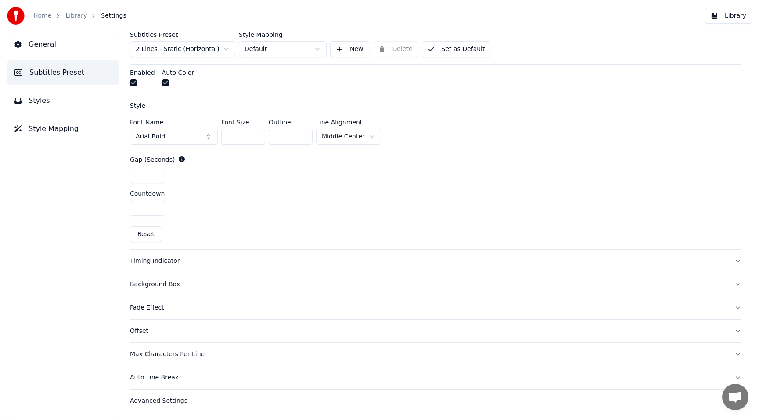
click at [174, 258] on div "Timing Indicator" at bounding box center [429, 260] width 598 height 9
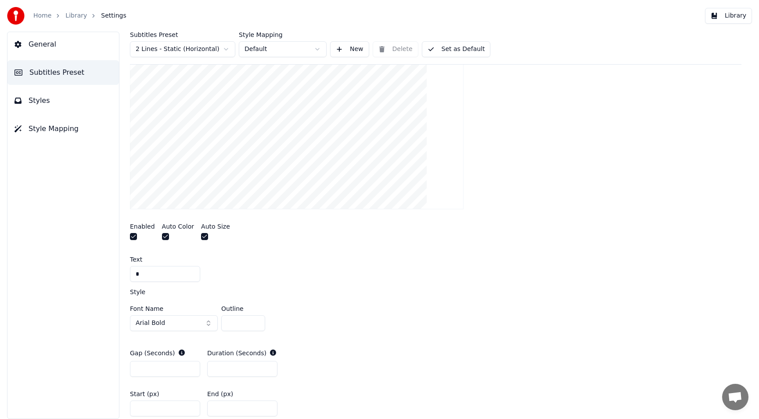
scroll to position [177, 0]
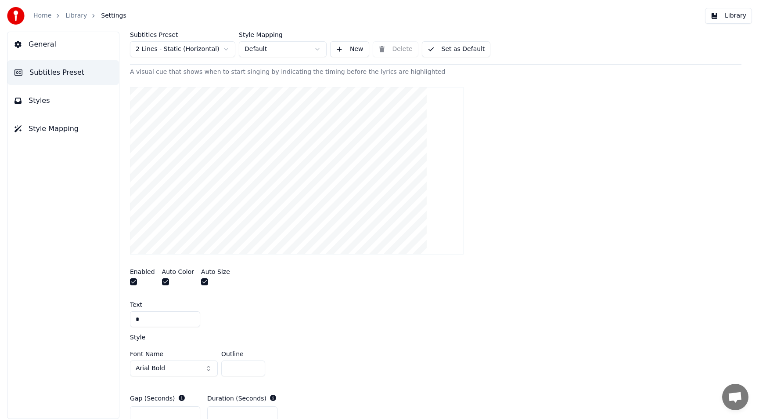
click at [164, 278] on button "button" at bounding box center [165, 281] width 7 height 7
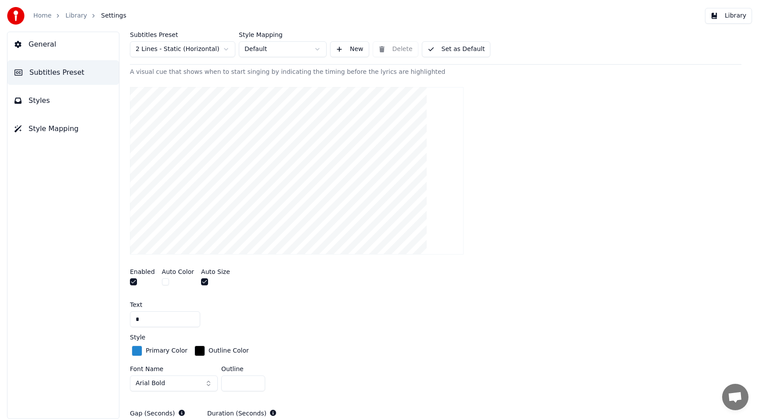
click at [164, 282] on button "button" at bounding box center [165, 281] width 7 height 7
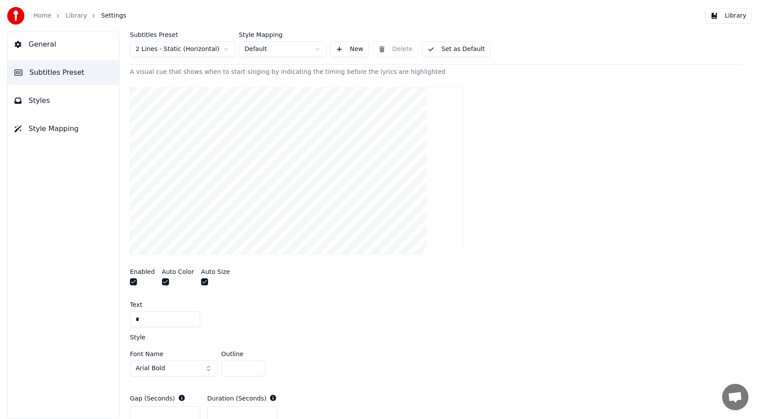
click at [201, 279] on button "button" at bounding box center [204, 281] width 7 height 7
click at [134, 280] on button "button" at bounding box center [133, 281] width 7 height 7
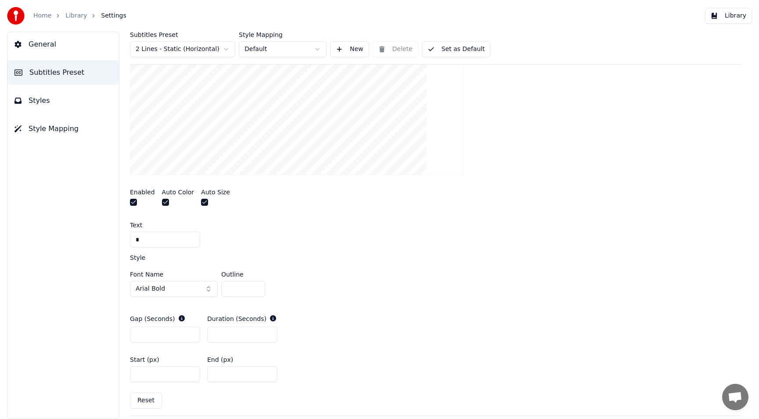
scroll to position [221, 0]
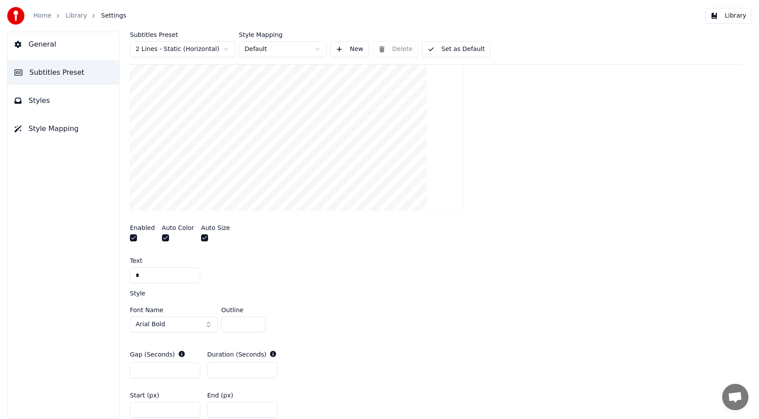
click at [159, 278] on input "*" at bounding box center [165, 275] width 70 height 16
type input "*"
drag, startPoint x: 159, startPoint y: 277, endPoint x: 120, endPoint y: 274, distance: 39.1
click at [120, 274] on div "Subtitles Preset 2 Lines - Static (Horizontal) Style Mapping Default New Delete…" at bounding box center [435, 225] width 647 height 387
type input "*"
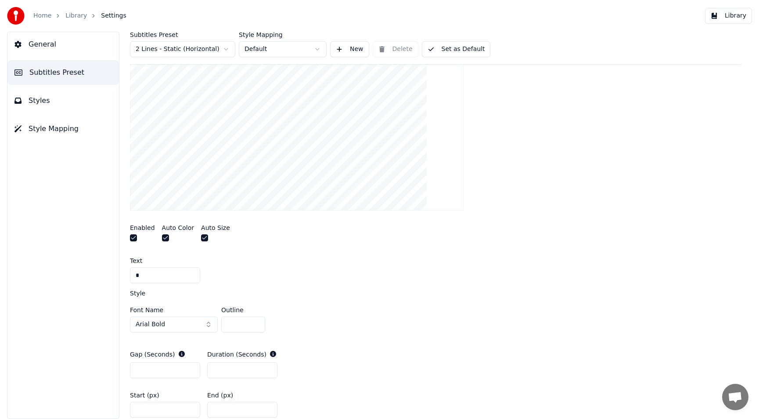
type input "*"
click at [408, 323] on div "Font Name Arial Bold Outline *" at bounding box center [436, 321] width 612 height 29
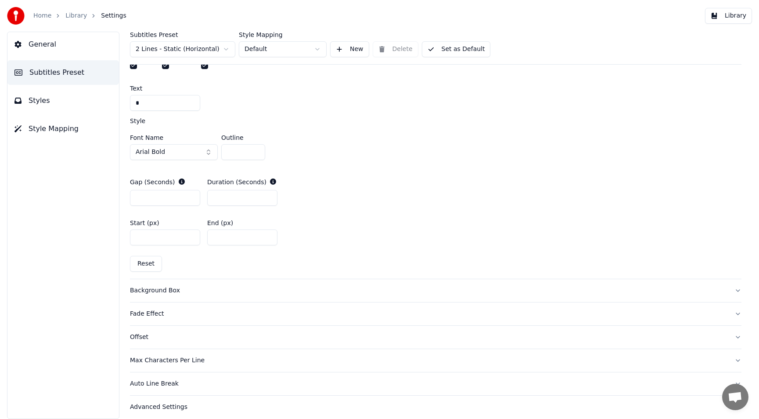
scroll to position [397, 0]
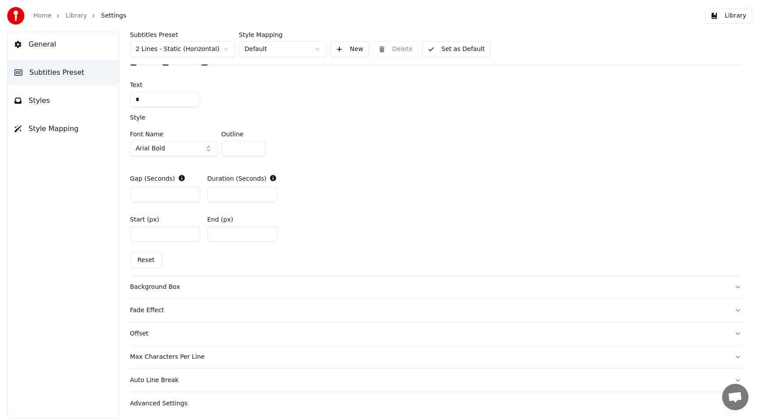
click at [185, 284] on div "Background Box" at bounding box center [429, 286] width 598 height 9
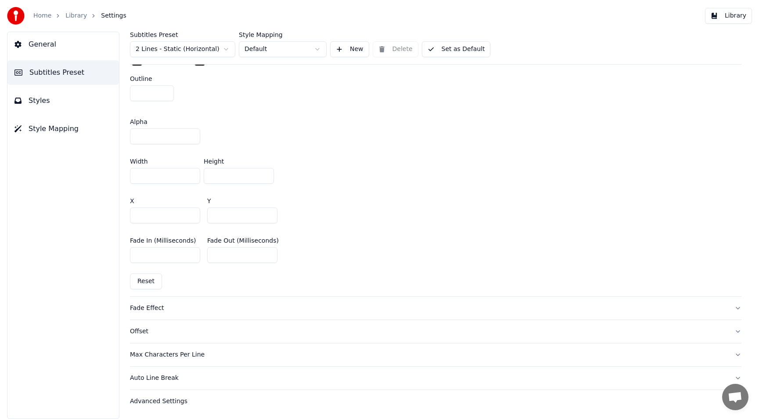
click at [171, 305] on div "Fade Effect" at bounding box center [429, 307] width 598 height 9
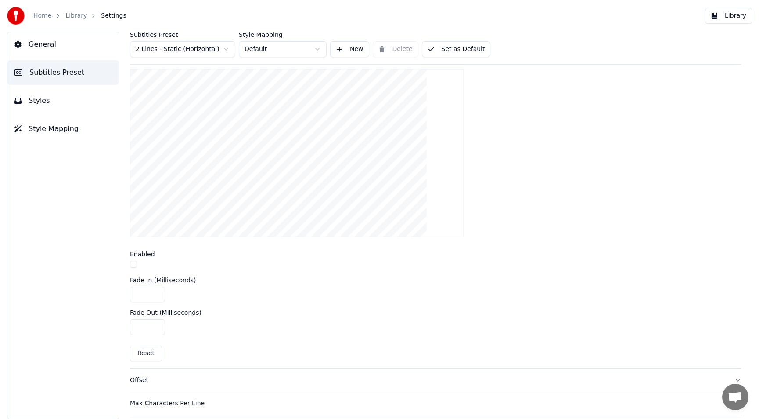
click at [136, 263] on button "button" at bounding box center [133, 263] width 7 height 7
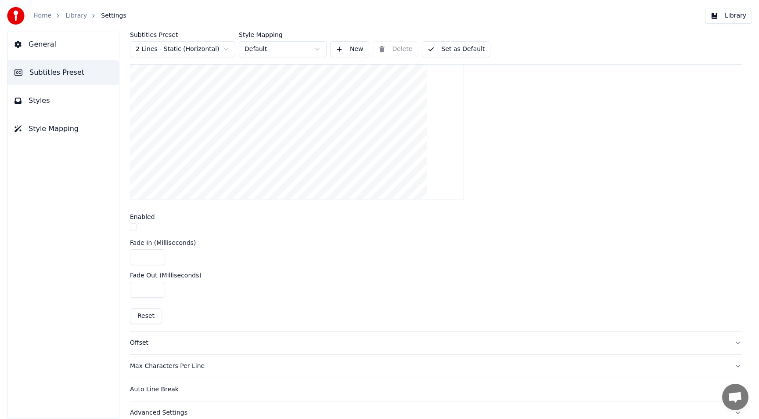
scroll to position [290, 0]
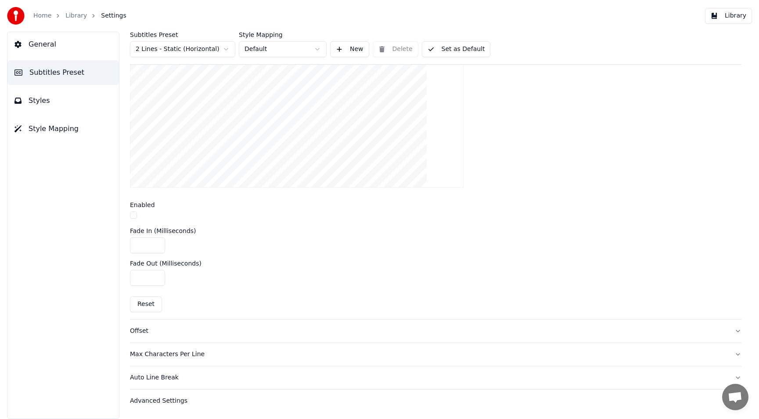
click at [182, 352] on div "Max Characters Per Line" at bounding box center [429, 354] width 598 height 9
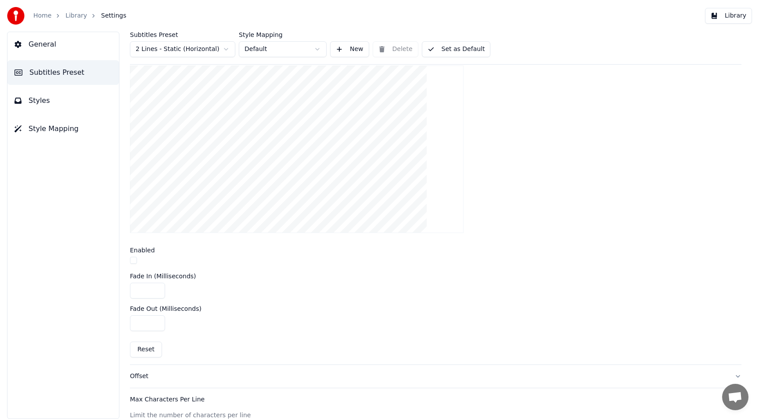
scroll to position [258, 0]
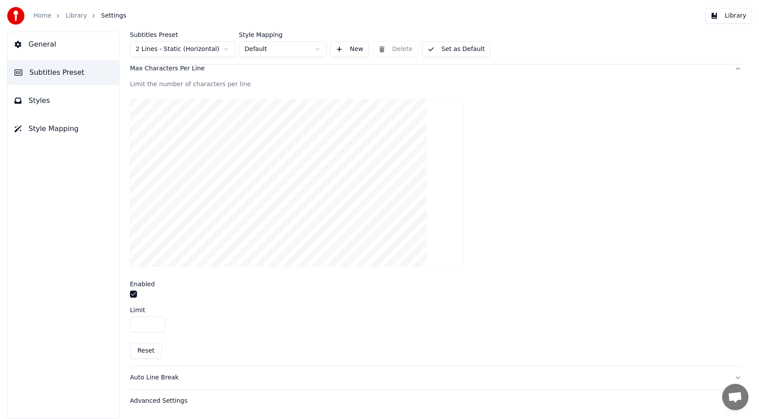
click at [162, 376] on div "Auto Line Break" at bounding box center [429, 377] width 598 height 9
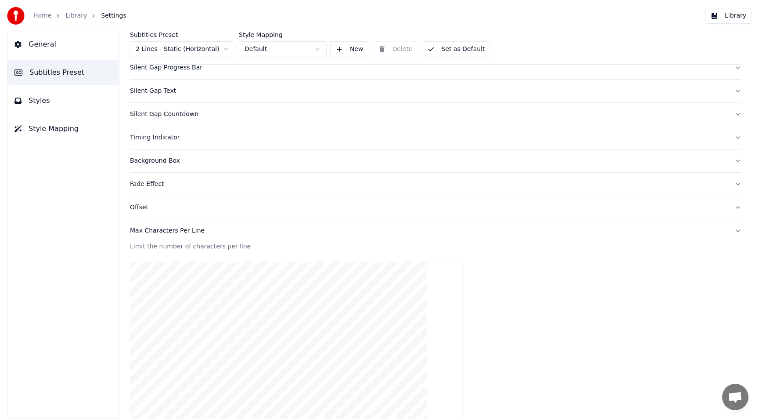
scroll to position [76, 0]
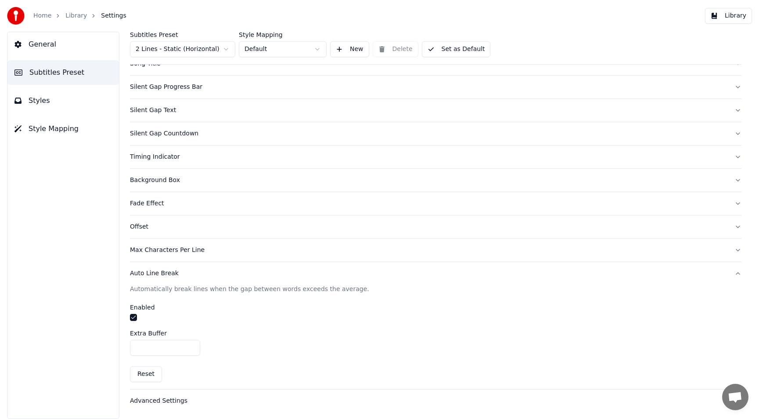
click at [153, 396] on div "Advanced Settings" at bounding box center [429, 400] width 598 height 9
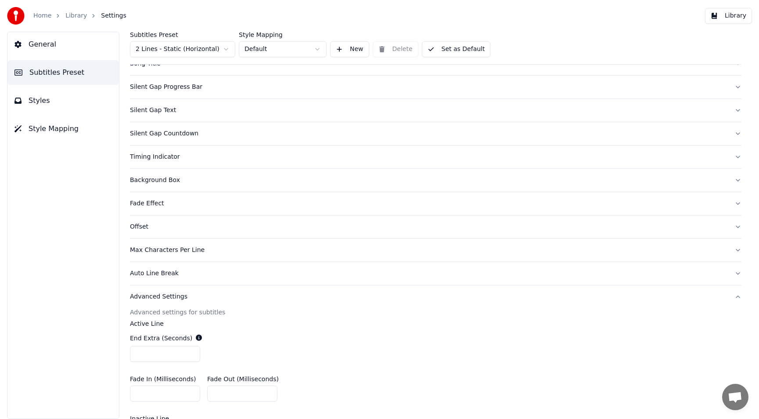
click at [42, 93] on button "Styles" at bounding box center [63, 100] width 112 height 25
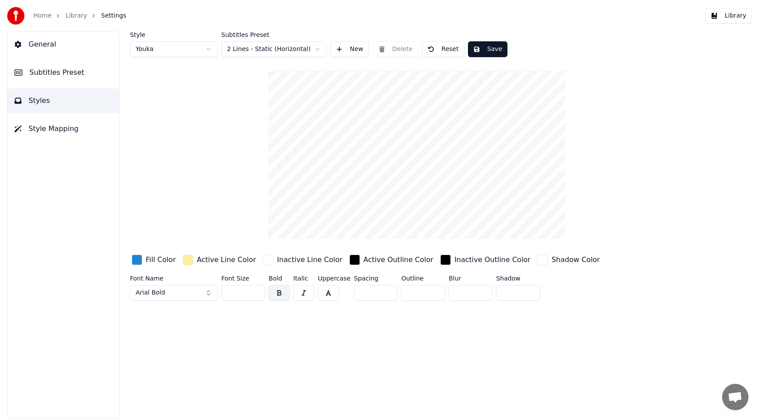
click at [482, 51] on button "Save" at bounding box center [488, 49] width 40 height 16
click at [75, 67] on button "Subtitles Preset" at bounding box center [63, 72] width 112 height 25
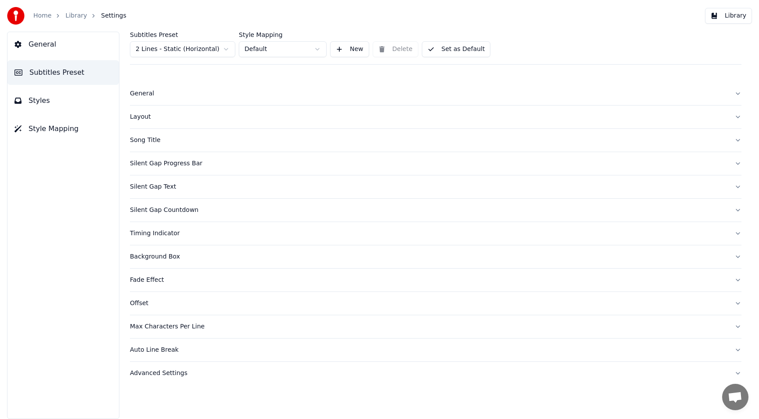
click at [54, 53] on button "General" at bounding box center [63, 44] width 112 height 25
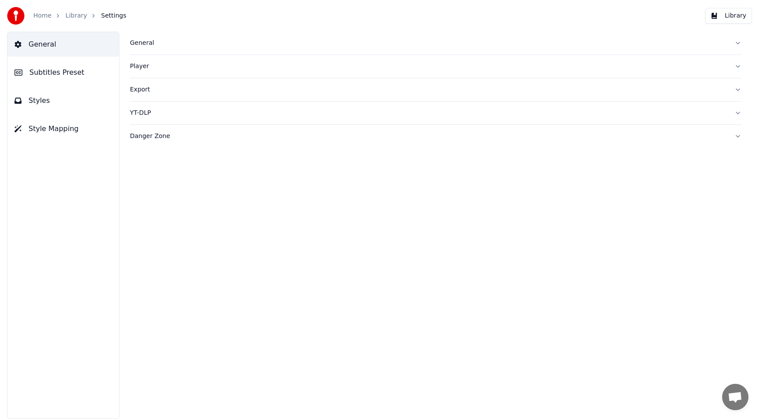
click at [49, 129] on span "Style Mapping" at bounding box center [54, 128] width 50 height 11
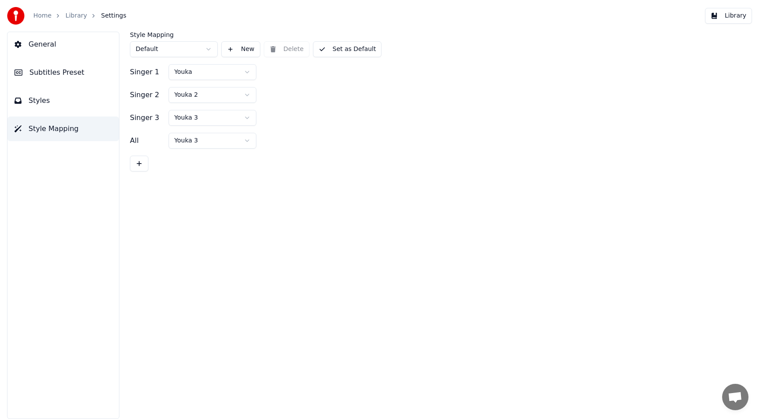
click at [52, 43] on span "General" at bounding box center [43, 44] width 28 height 11
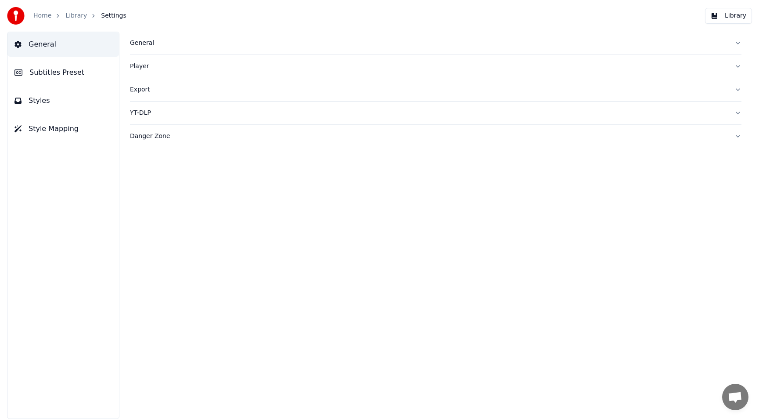
click at [80, 14] on link "Library" at bounding box center [76, 15] width 22 height 9
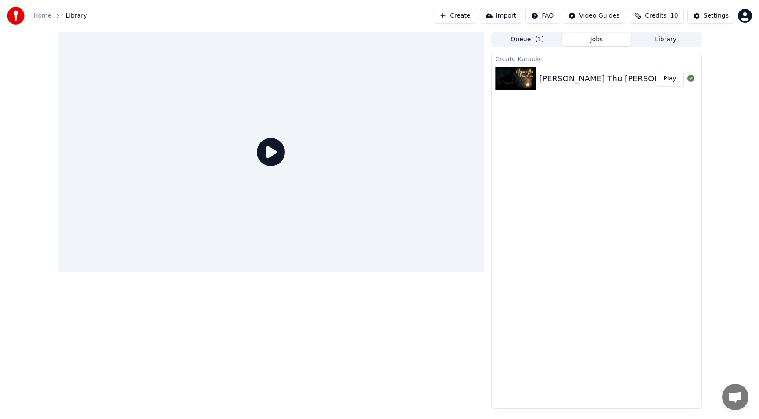
click at [283, 148] on icon at bounding box center [271, 152] width 28 height 28
drag, startPoint x: 433, startPoint y: 2, endPoint x: 65, endPoint y: 25, distance: 368.7
click at [54, 30] on div "Home Library Create Import FAQ Video Guides Credits 10 Settings" at bounding box center [379, 16] width 759 height 32
click at [271, 154] on icon at bounding box center [271, 152] width 28 height 28
click at [563, 74] on div "[PERSON_NAME] Thu [PERSON_NAME] - [PERSON_NAME]" at bounding box center [651, 78] width 225 height 12
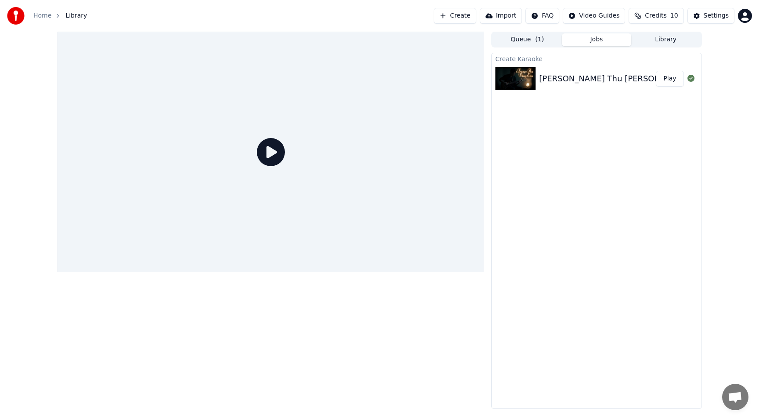
click at [674, 81] on button "Play" at bounding box center [670, 79] width 28 height 16
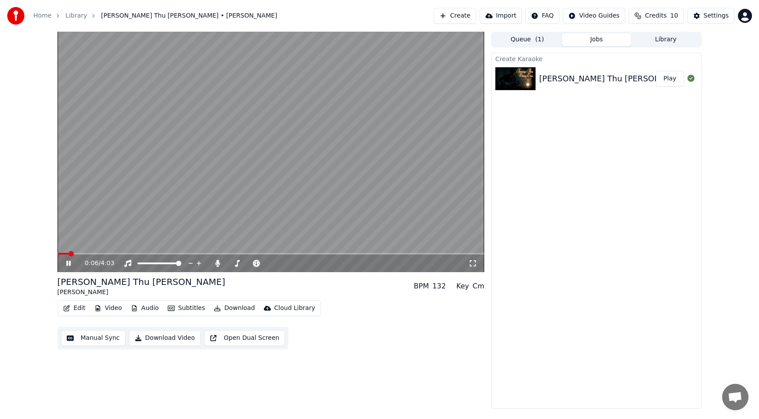
click at [65, 263] on icon at bounding box center [75, 263] width 21 height 7
click at [71, 304] on button "Edit" at bounding box center [74, 308] width 29 height 12
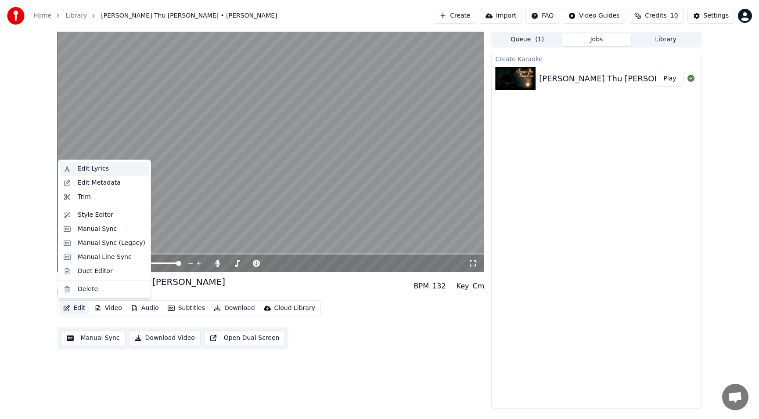
click at [111, 164] on div "Edit Lyrics" at bounding box center [112, 168] width 68 height 9
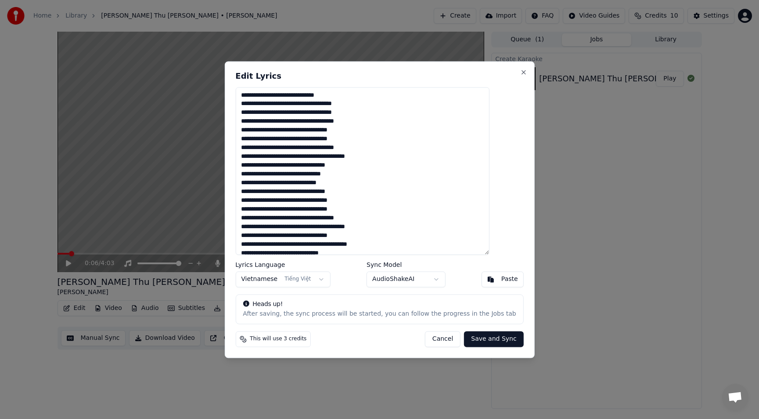
click at [318, 305] on div "Heads up!" at bounding box center [379, 304] width 273 height 9
click at [520, 71] on button "Close" at bounding box center [523, 72] width 7 height 7
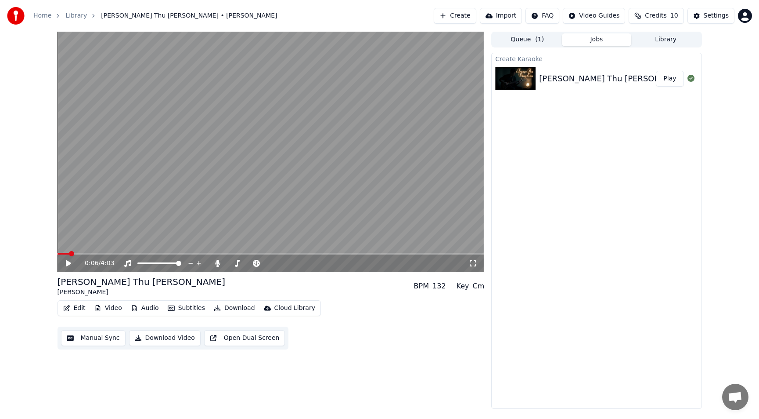
click at [79, 310] on button "Edit" at bounding box center [74, 308] width 29 height 12
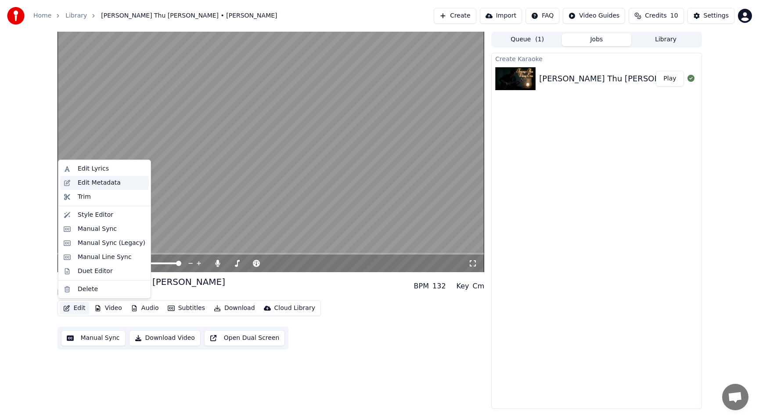
click at [106, 185] on div "Edit Metadata" at bounding box center [99, 182] width 43 height 9
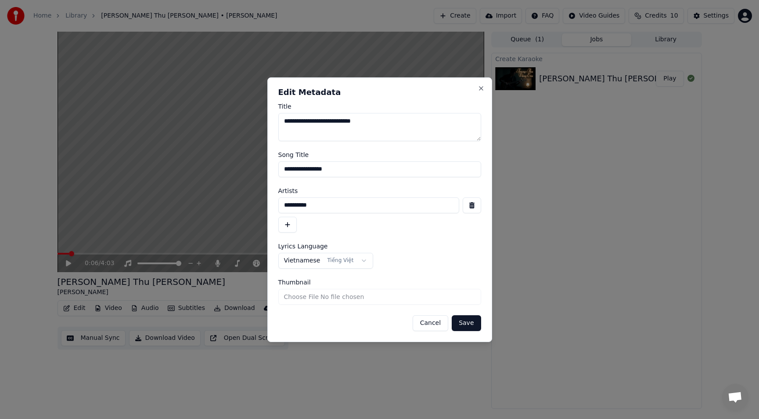
drag, startPoint x: 401, startPoint y: 128, endPoint x: 169, endPoint y: 121, distance: 232.0
click at [170, 121] on body "**********" at bounding box center [379, 209] width 759 height 419
click at [469, 325] on button "Save" at bounding box center [466, 323] width 29 height 16
click at [347, 129] on textarea "**********" at bounding box center [379, 127] width 203 height 28
click at [342, 119] on textarea "**********" at bounding box center [379, 127] width 203 height 28
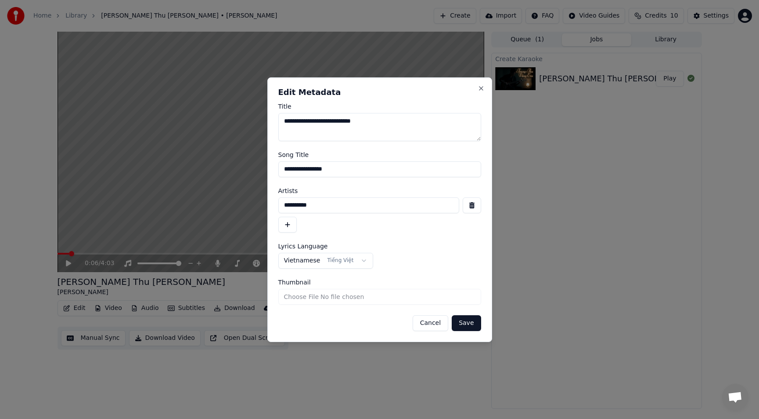
drag, startPoint x: 342, startPoint y: 119, endPoint x: 272, endPoint y: 116, distance: 69.9
click at [272, 116] on div "**********" at bounding box center [379, 209] width 225 height 264
click at [402, 124] on textarea "**********" at bounding box center [379, 127] width 203 height 28
type textarea "*******"
click at [460, 319] on button "Save" at bounding box center [466, 323] width 29 height 16
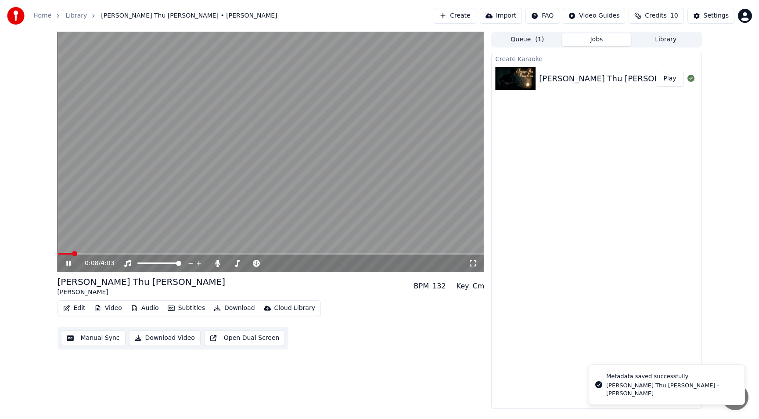
click at [72, 251] on span at bounding box center [74, 253] width 5 height 5
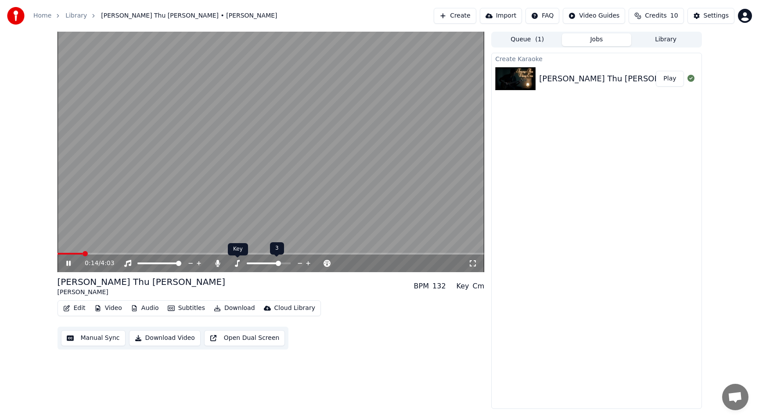
click at [238, 262] on icon at bounding box center [237, 263] width 5 height 7
click at [291, 265] on span at bounding box center [287, 262] width 5 height 5
click at [288, 264] on span at bounding box center [287, 262] width 5 height 5
click at [566, 322] on div "Create Karaoke [PERSON_NAME] Thu [PERSON_NAME] - [PERSON_NAME] Play" at bounding box center [596, 231] width 210 height 356
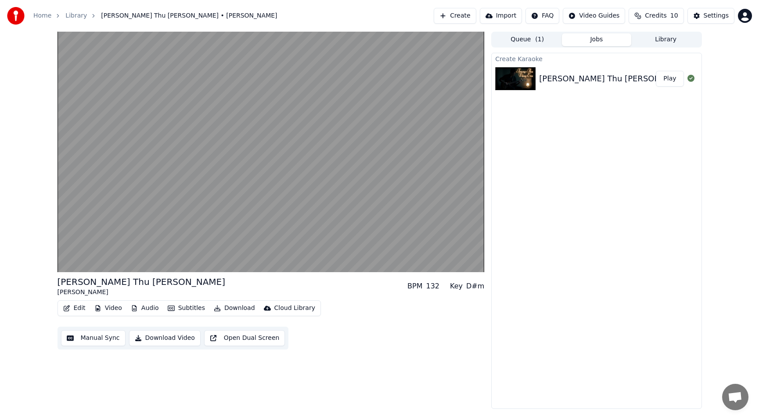
click at [670, 198] on div "Create Karaoke [PERSON_NAME] Thu [PERSON_NAME] - [PERSON_NAME] Play" at bounding box center [596, 231] width 210 height 356
click at [614, 20] on html "Home Library [PERSON_NAME] Thu [PERSON_NAME] • [PERSON_NAME] Create Import FAQ …" at bounding box center [379, 209] width 759 height 419
click at [510, 206] on html "Home Library [PERSON_NAME] Thu [PERSON_NAME] • [PERSON_NAME] Create Import FAQ …" at bounding box center [379, 209] width 759 height 419
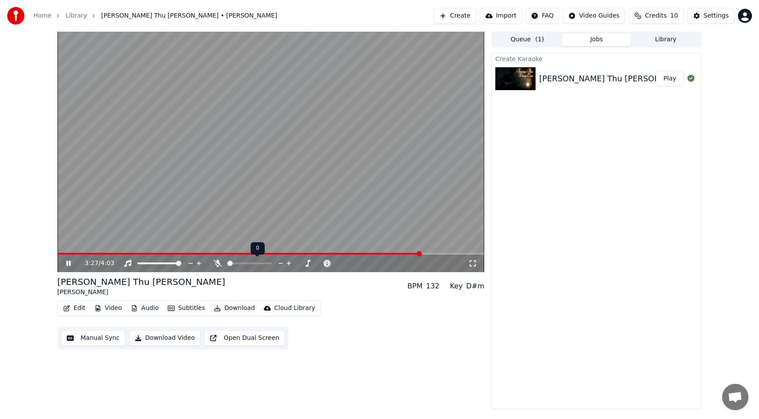
click at [227, 265] on span at bounding box center [229, 262] width 5 height 5
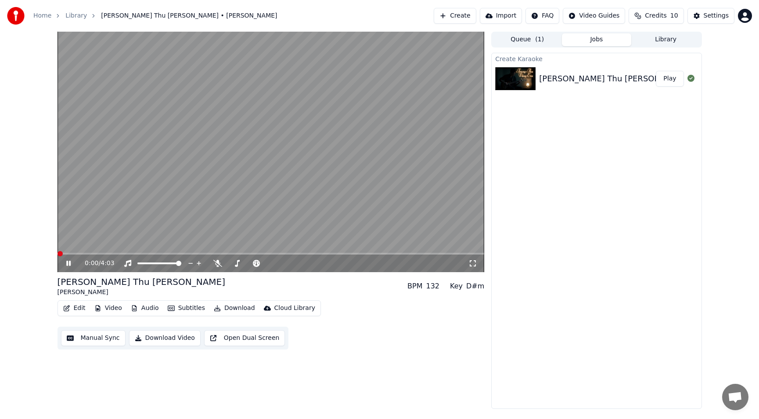
click at [58, 253] on span at bounding box center [58, 254] width 0 height 2
click at [264, 264] on span at bounding box center [256, 263] width 18 height 2
click at [394, 366] on div "0:12 / 4:03 [PERSON_NAME] Thu [PERSON_NAME] [PERSON_NAME] BPM 132 Key G# Edit V…" at bounding box center [271, 220] width 427 height 377
click at [208, 186] on video at bounding box center [271, 152] width 427 height 240
click at [595, 18] on html "Home Library [PERSON_NAME] Thu [PERSON_NAME] • [PERSON_NAME] Create Import FAQ …" at bounding box center [379, 209] width 759 height 419
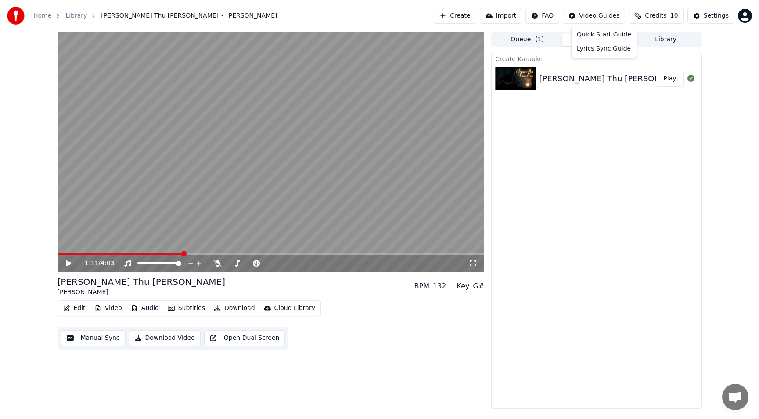
click at [652, 17] on html "Home Library [PERSON_NAME] Thu [PERSON_NAME] • [PERSON_NAME] Create Import FAQ …" at bounding box center [379, 209] width 759 height 419
click at [652, 17] on span "Credits" at bounding box center [656, 15] width 22 height 9
click at [644, 216] on div "Create Karaoke [PERSON_NAME] Thu [PERSON_NAME] - [PERSON_NAME] Play" at bounding box center [596, 231] width 210 height 356
